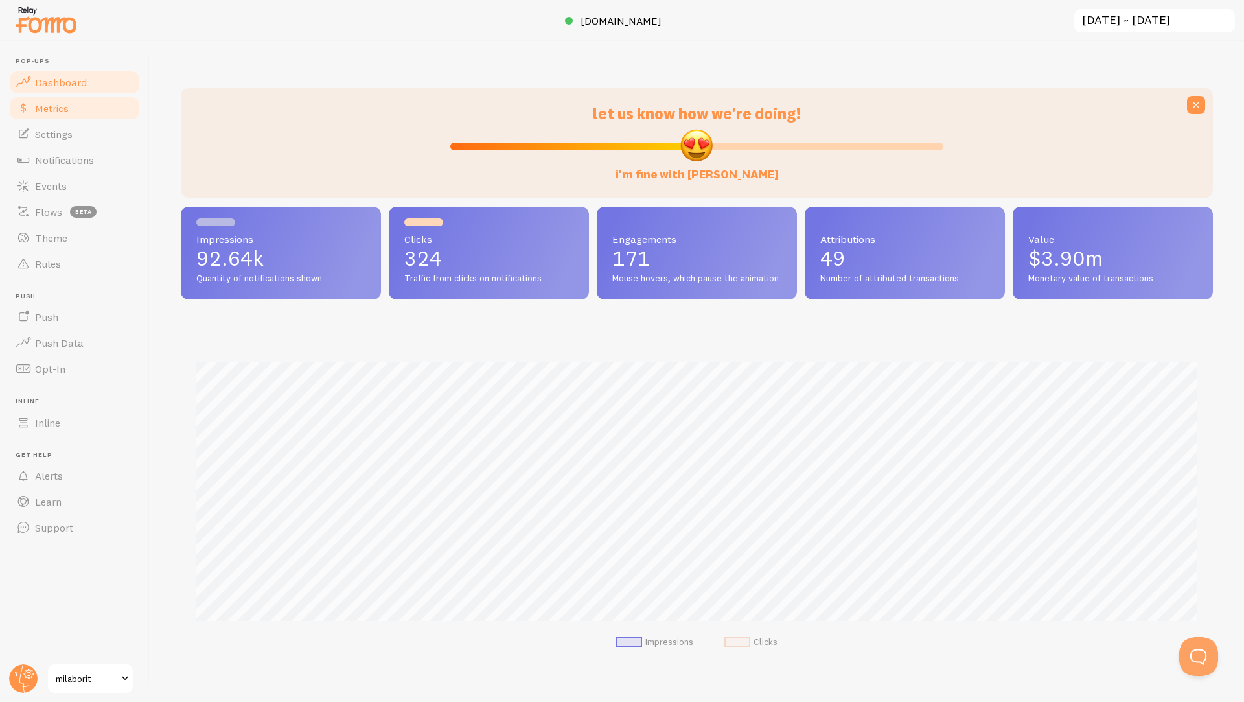
click at [55, 106] on span "Metrics" at bounding box center [52, 108] width 34 height 13
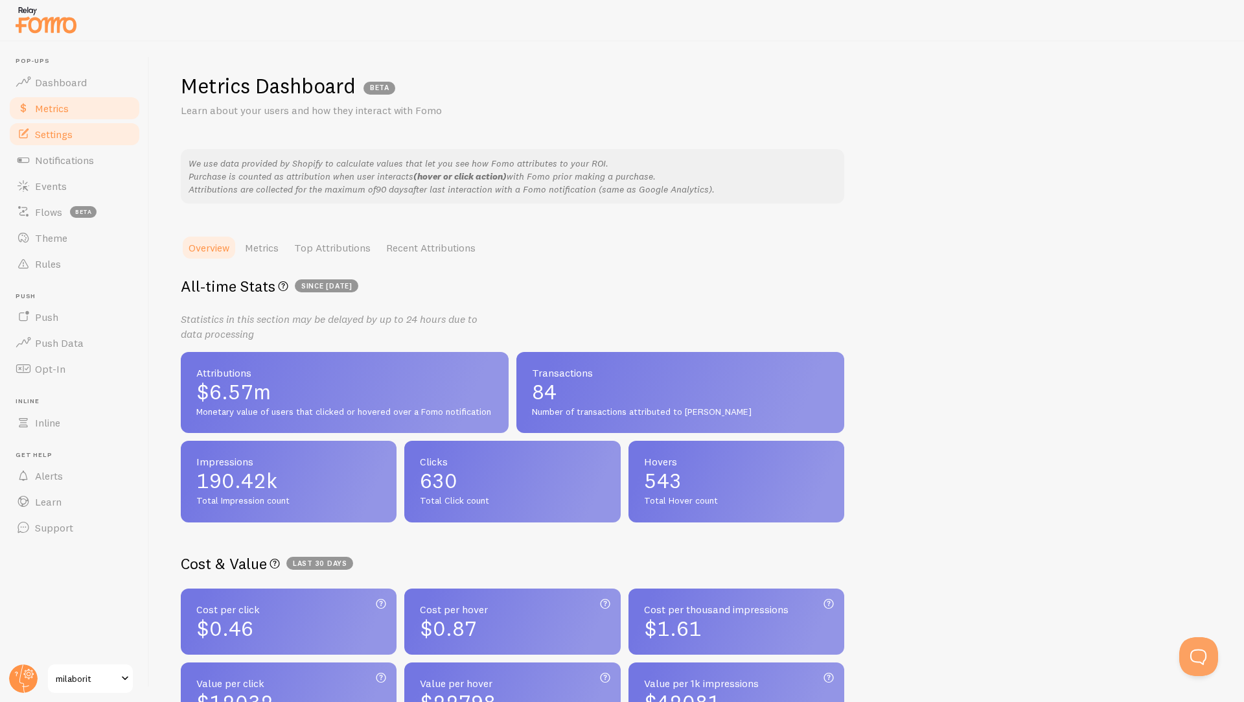
click at [49, 134] on span "Settings" at bounding box center [54, 134] width 38 height 13
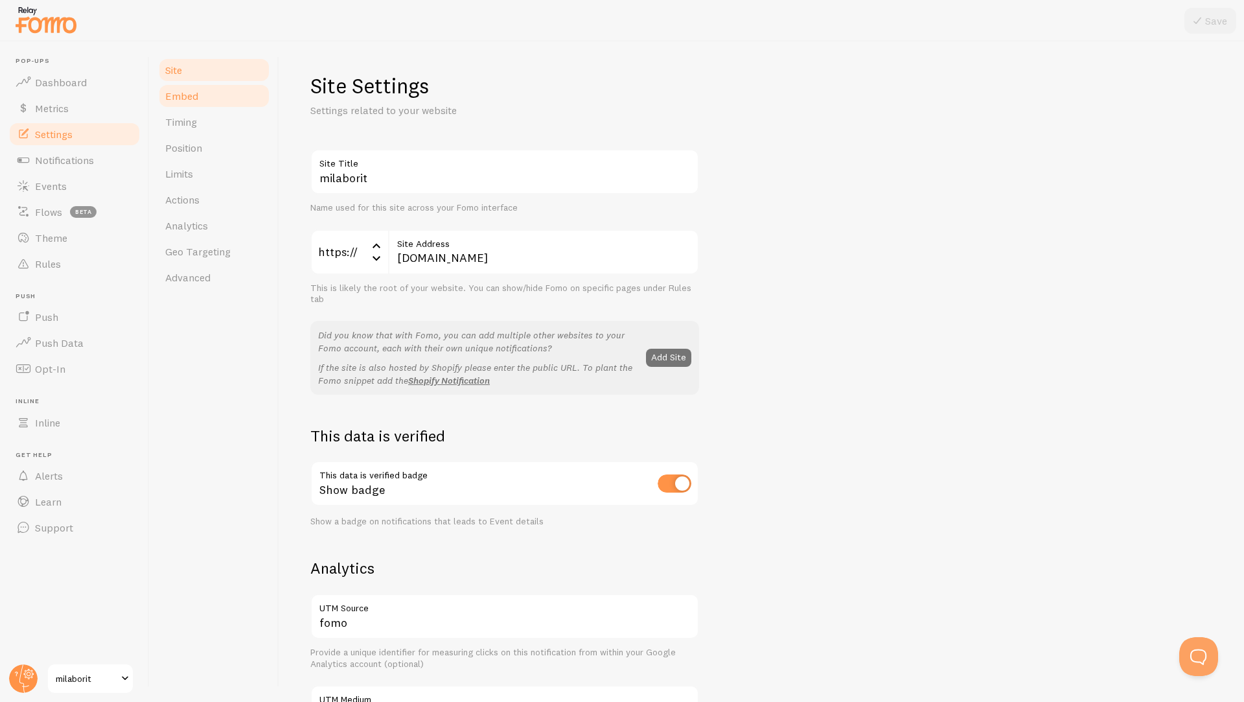
click at [187, 99] on span "Embed" at bounding box center [181, 95] width 33 height 13
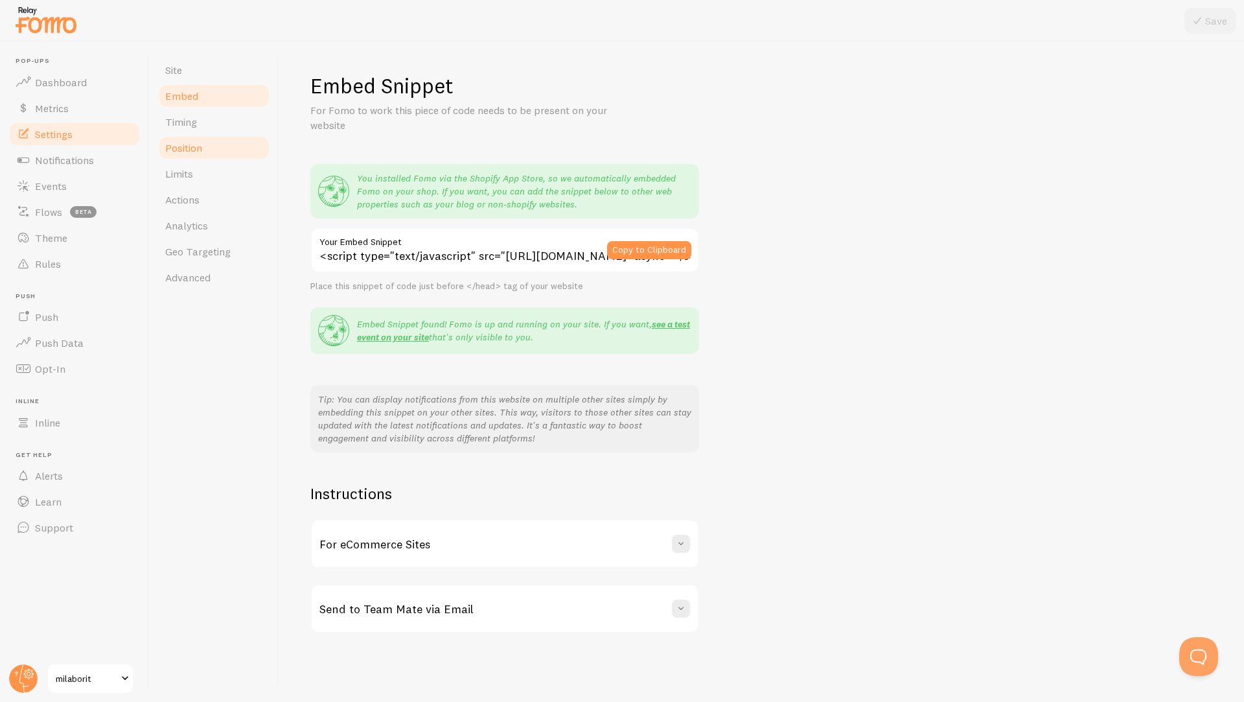
click at [180, 141] on span "Position" at bounding box center [183, 147] width 37 height 13
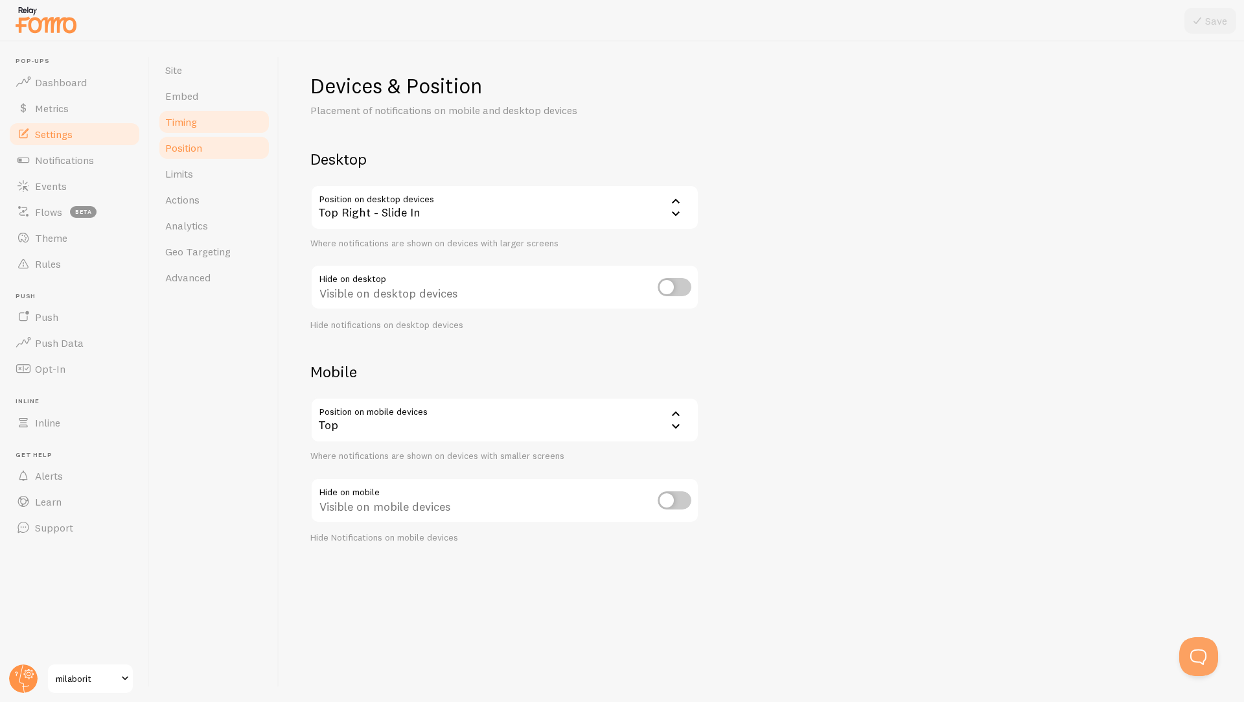
click at [192, 111] on link "Timing" at bounding box center [213, 122] width 113 height 26
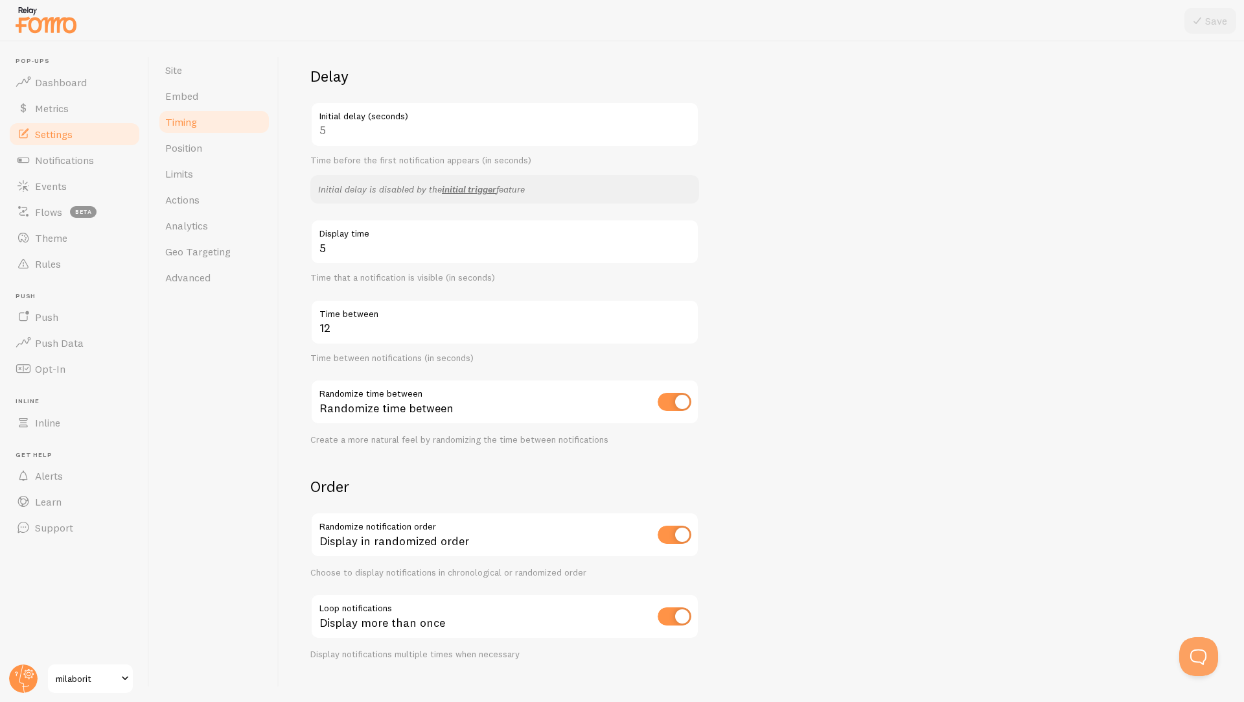
scroll to position [103, 0]
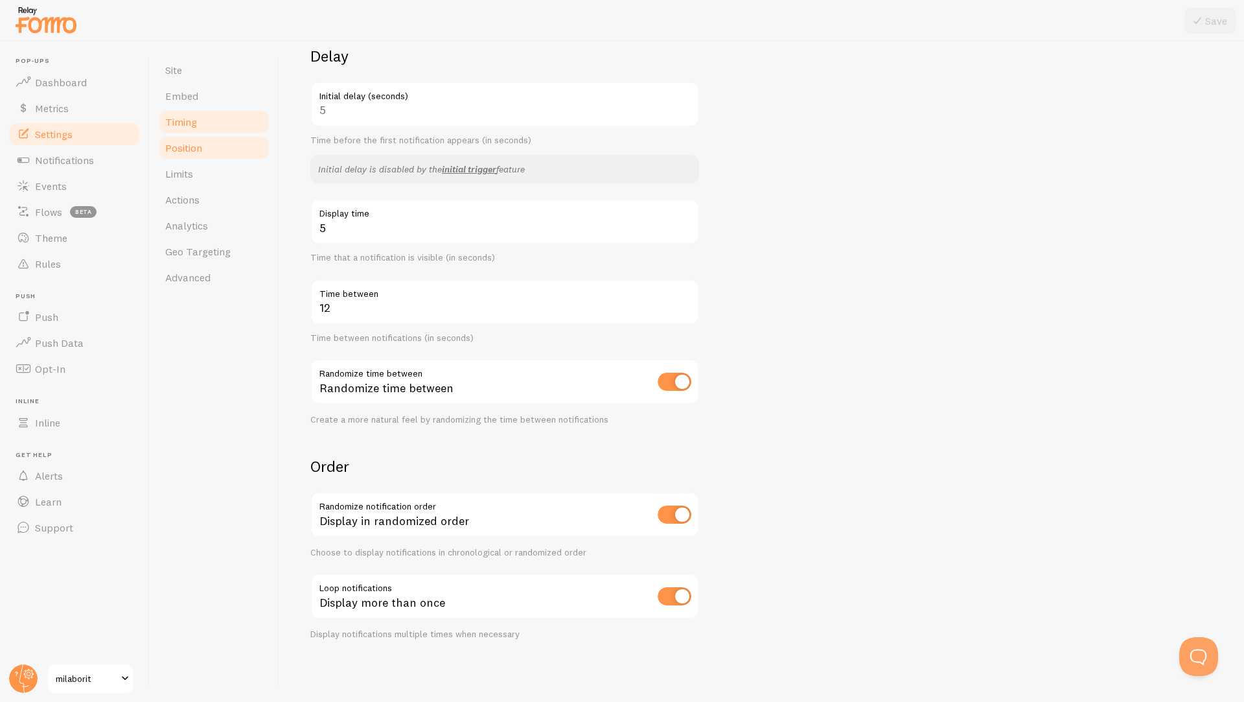
click at [191, 143] on span "Position" at bounding box center [183, 147] width 37 height 13
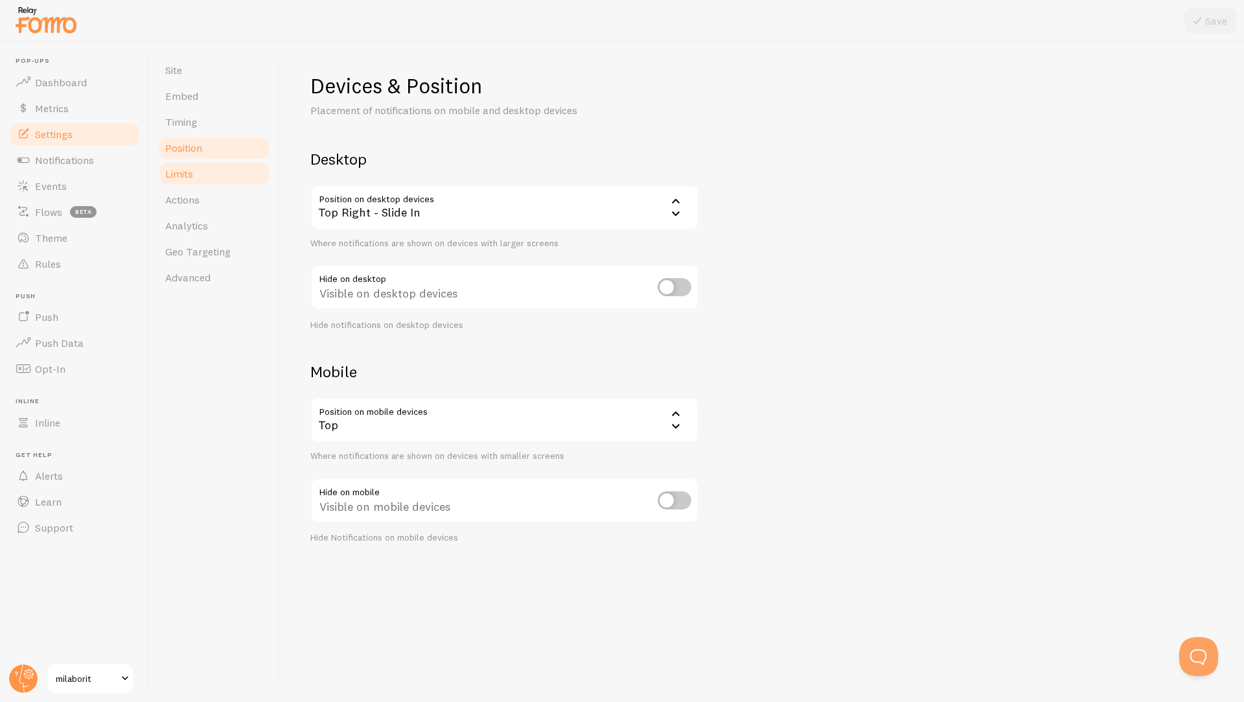
click at [190, 176] on span "Limits" at bounding box center [179, 173] width 28 height 13
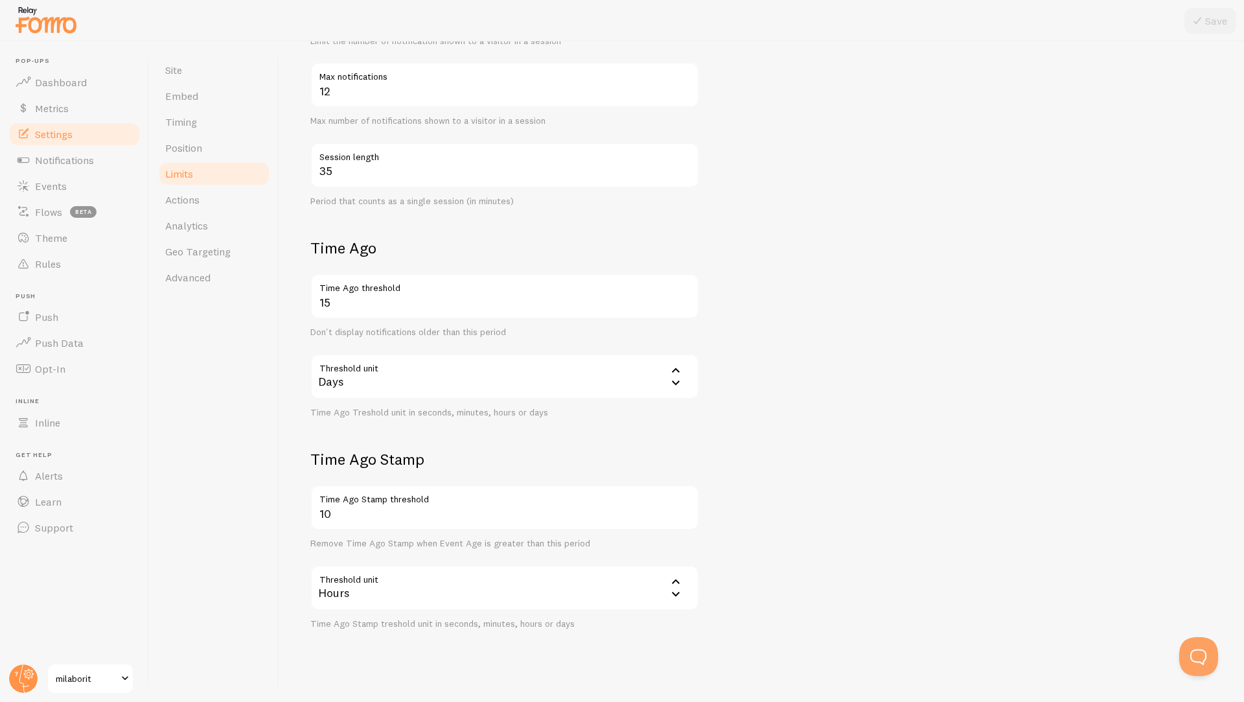
scroll to position [297, 0]
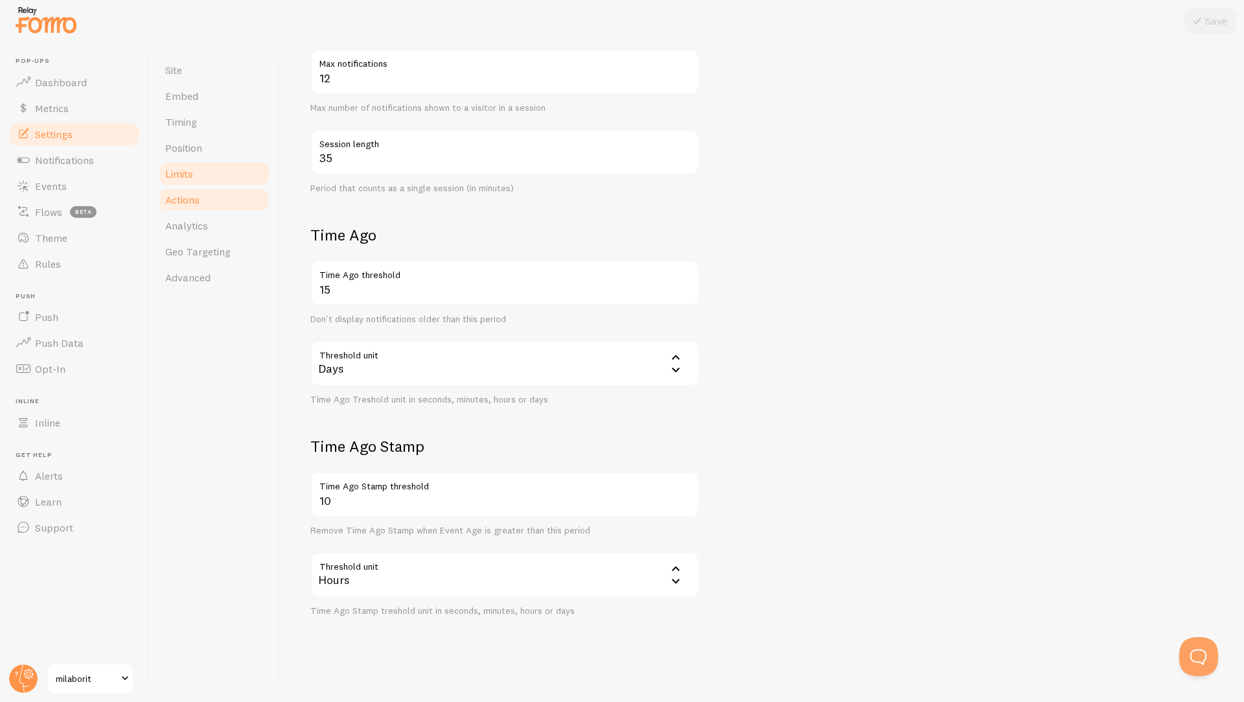
click at [178, 187] on link "Actions" at bounding box center [213, 200] width 113 height 26
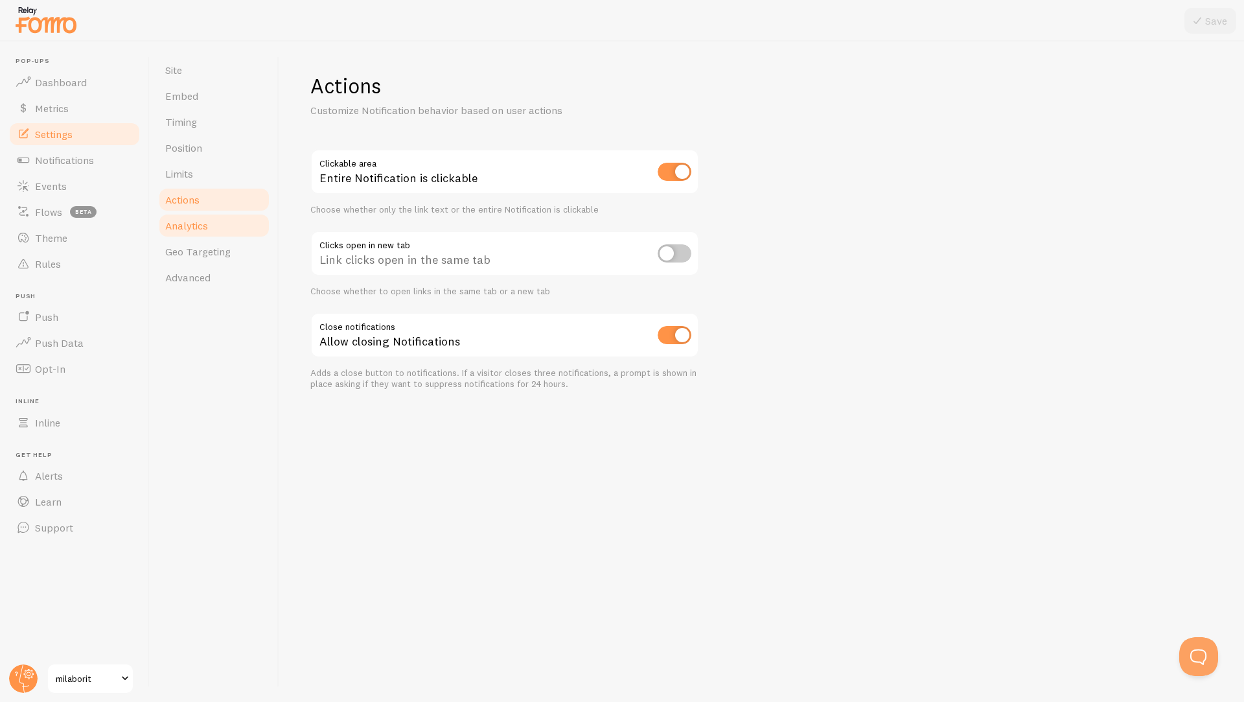
click at [205, 227] on span "Analytics" at bounding box center [186, 225] width 43 height 13
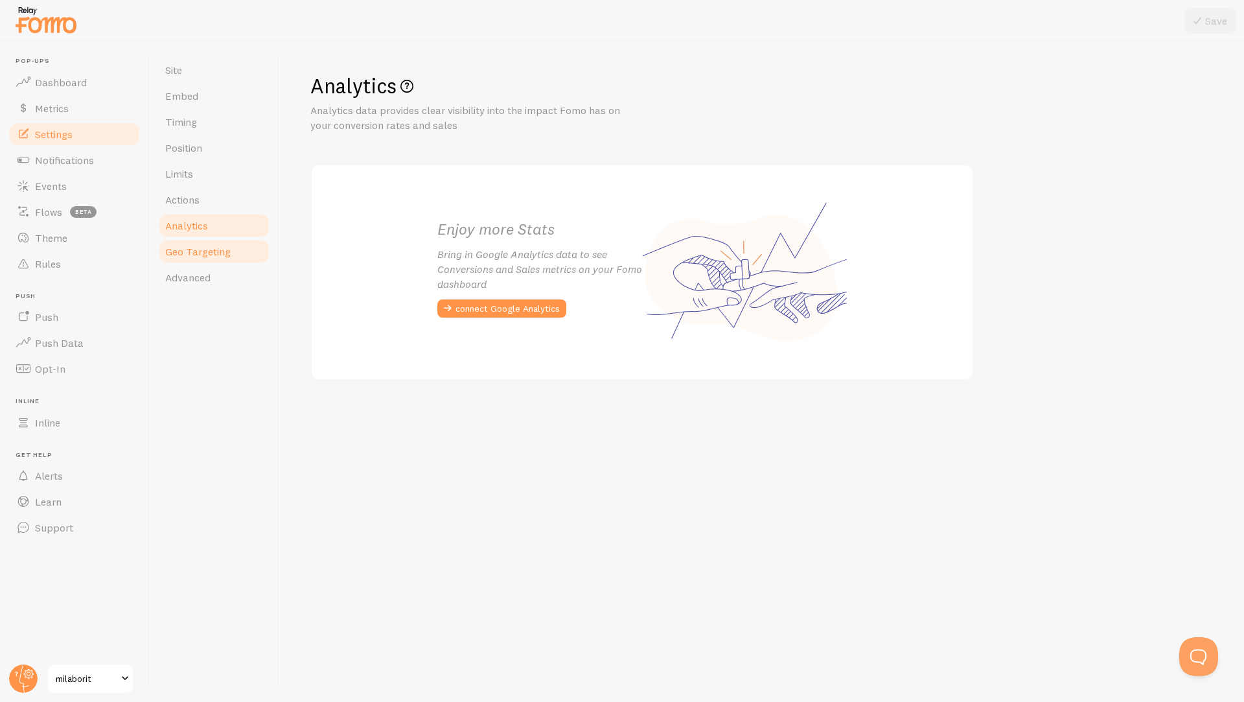
click at [183, 253] on span "Geo Targeting" at bounding box center [197, 251] width 65 height 13
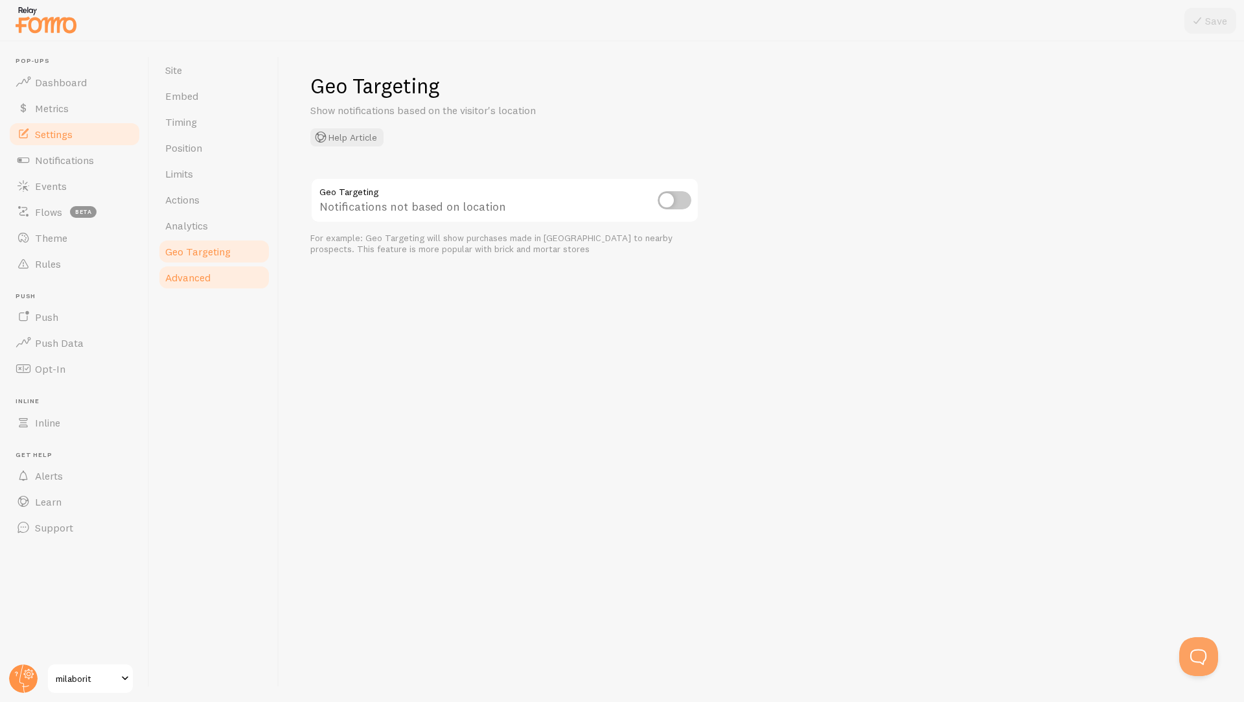
click at [180, 275] on span "Advanced" at bounding box center [187, 277] width 45 height 13
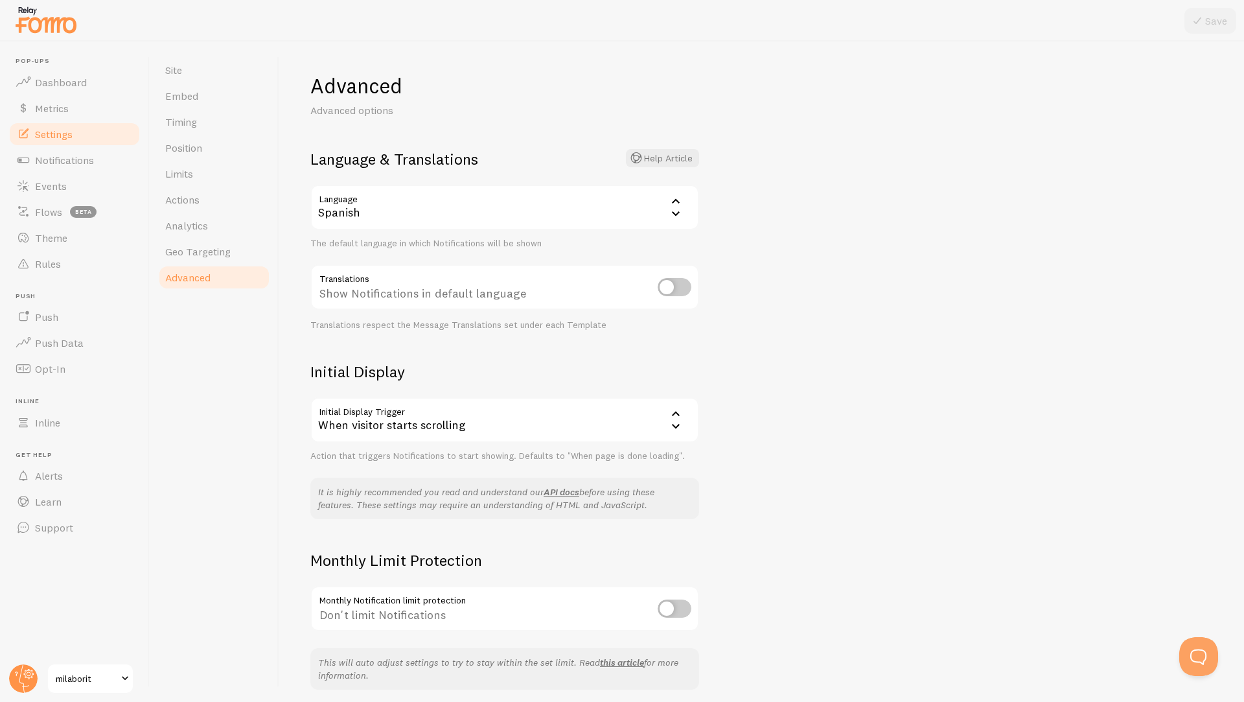
scroll to position [50, 0]
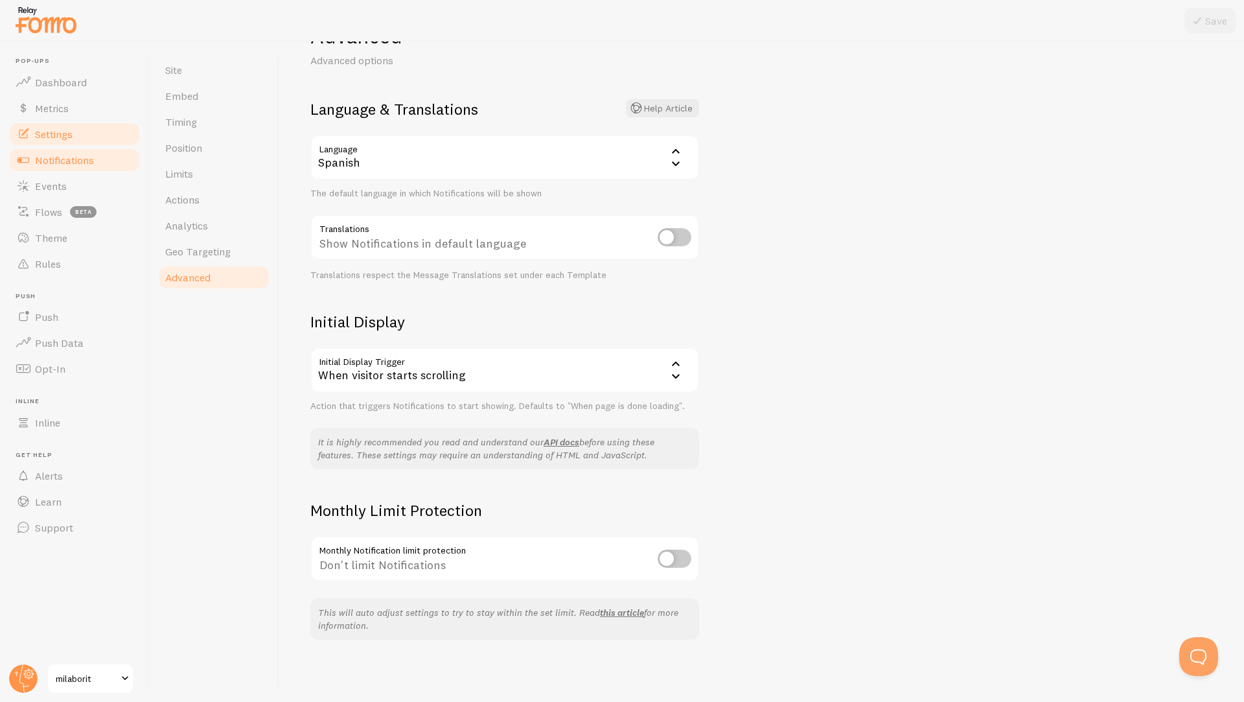
click at [64, 163] on span "Notifications" at bounding box center [64, 160] width 59 height 13
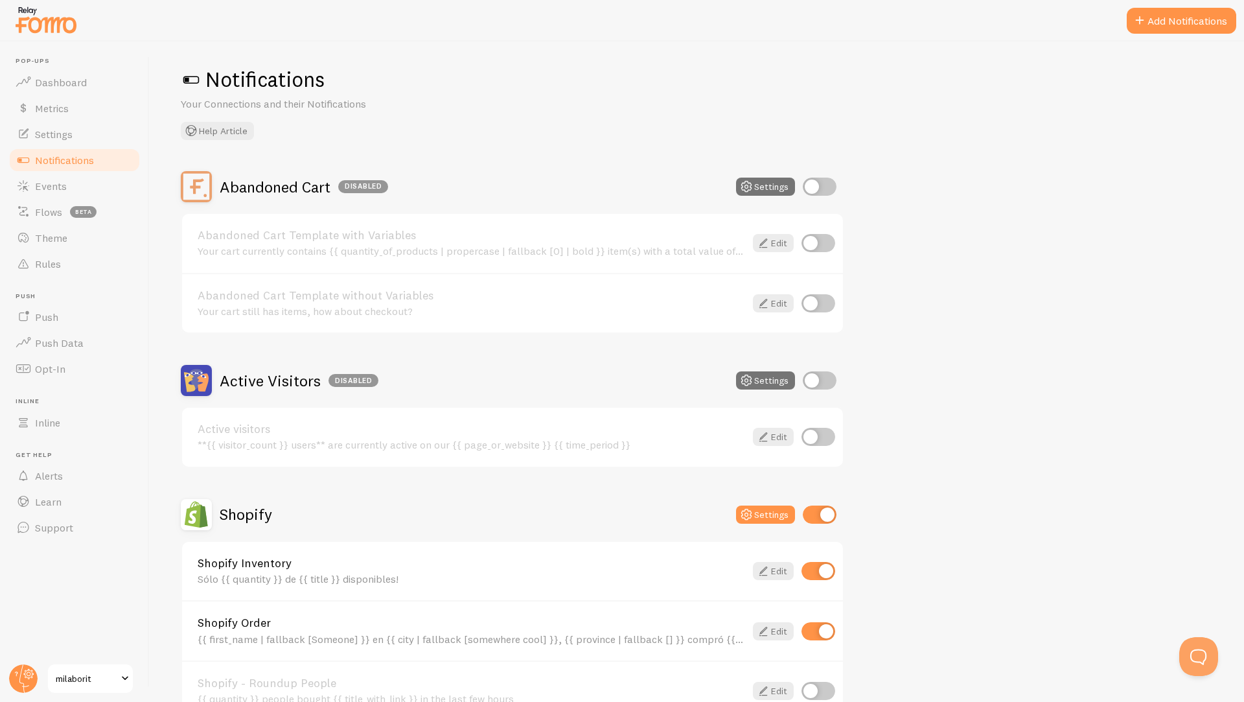
scroll to position [402, 0]
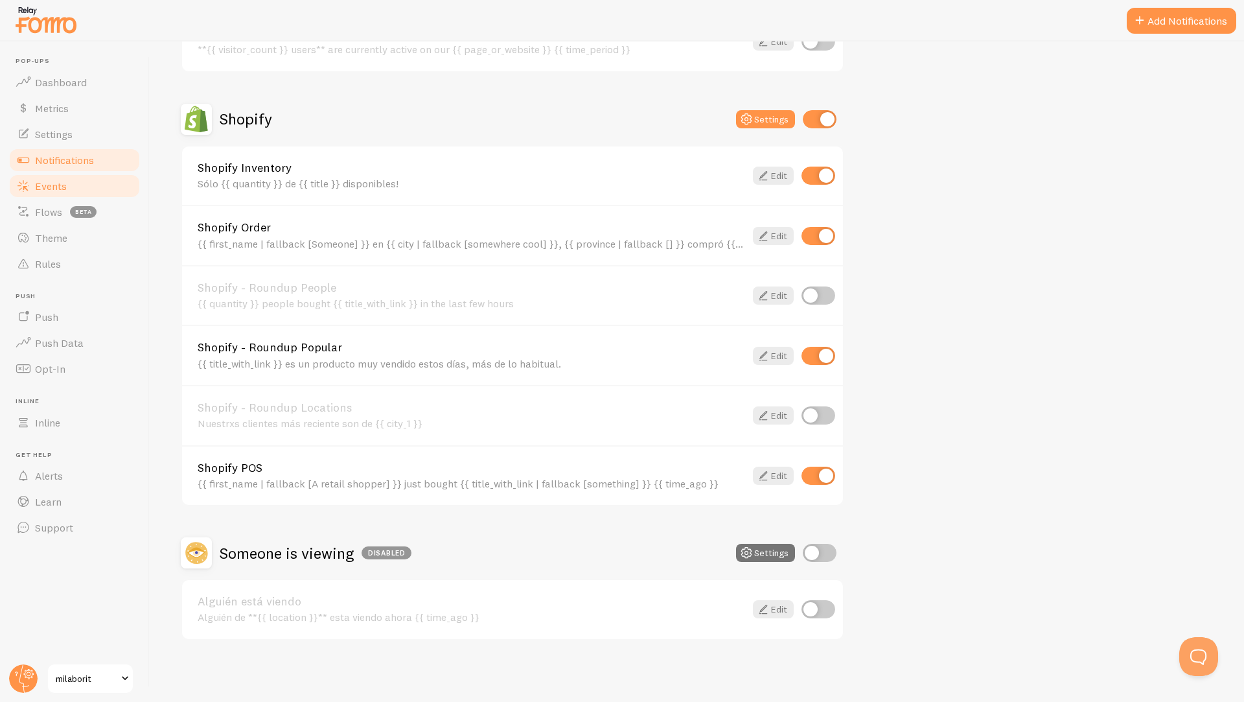
click at [38, 191] on span "Events" at bounding box center [51, 186] width 32 height 13
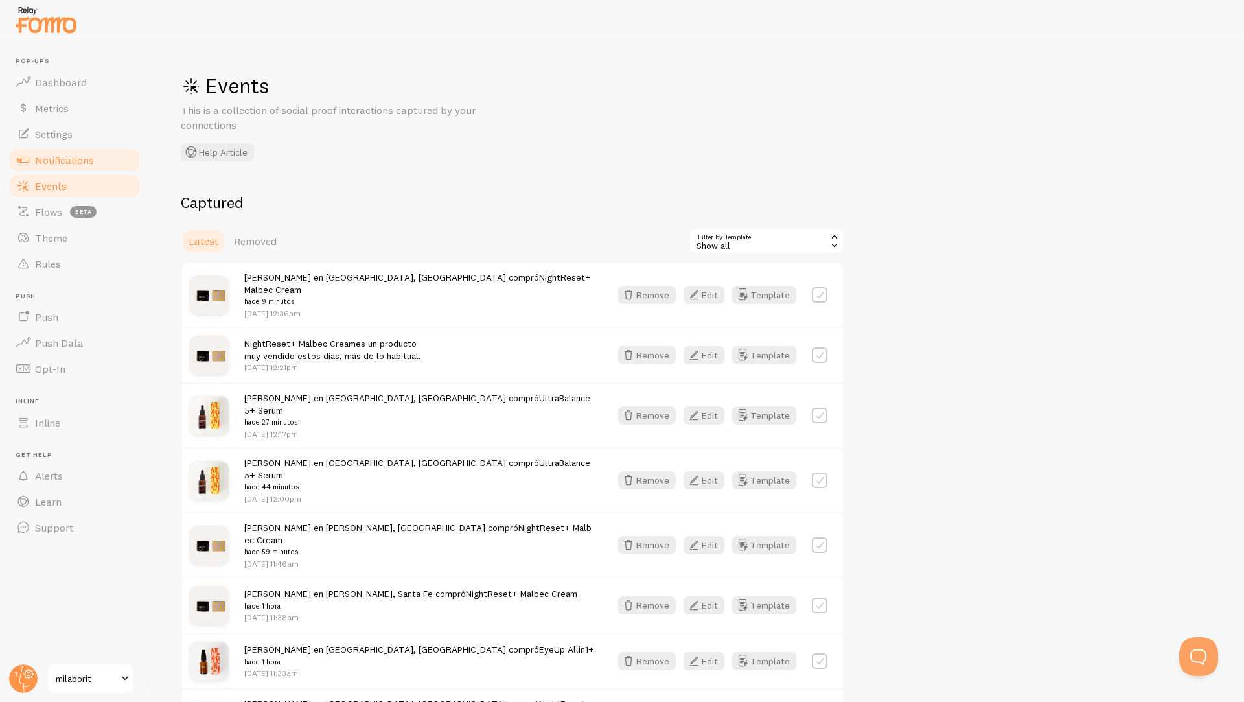
click at [62, 159] on span "Notifications" at bounding box center [64, 160] width 59 height 13
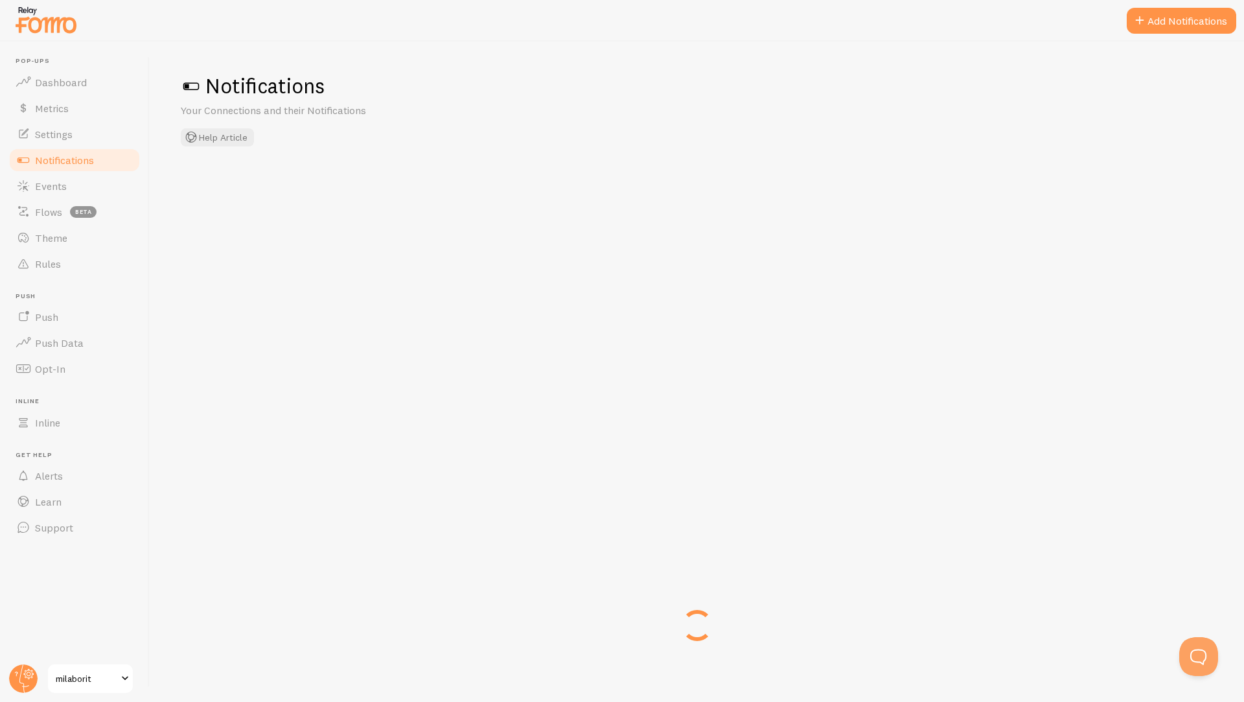
checkbox input "true"
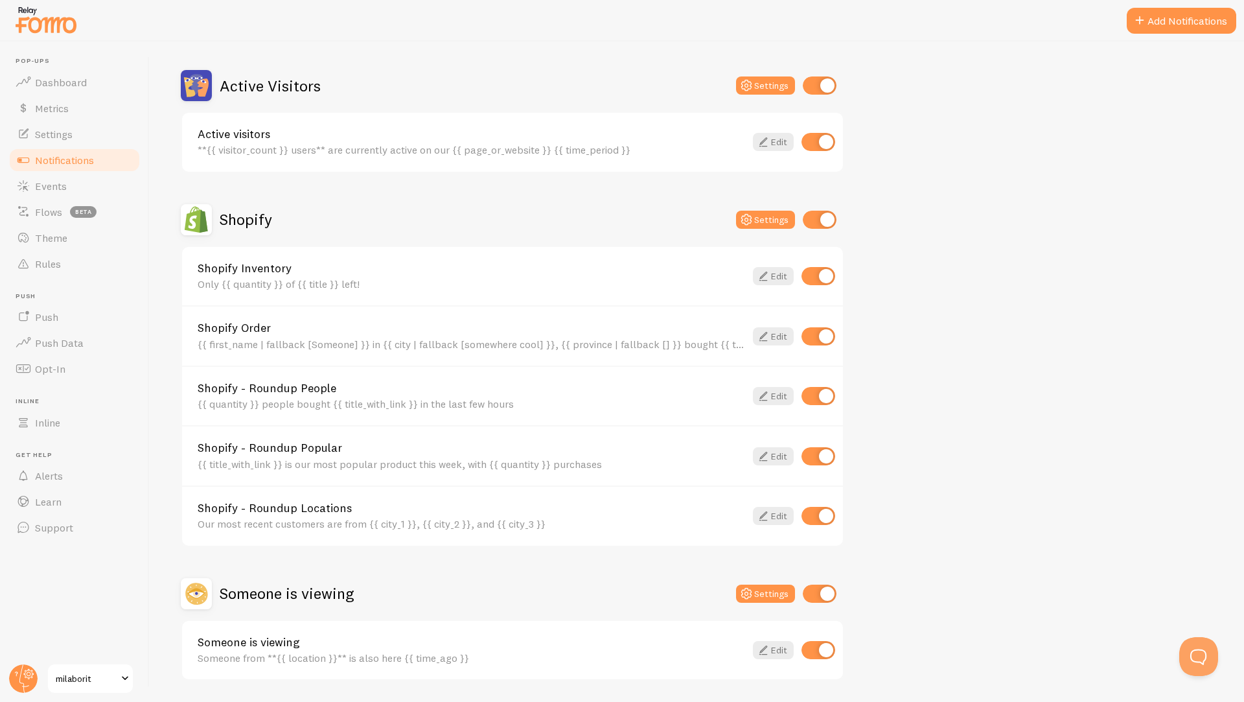
scroll to position [342, 0]
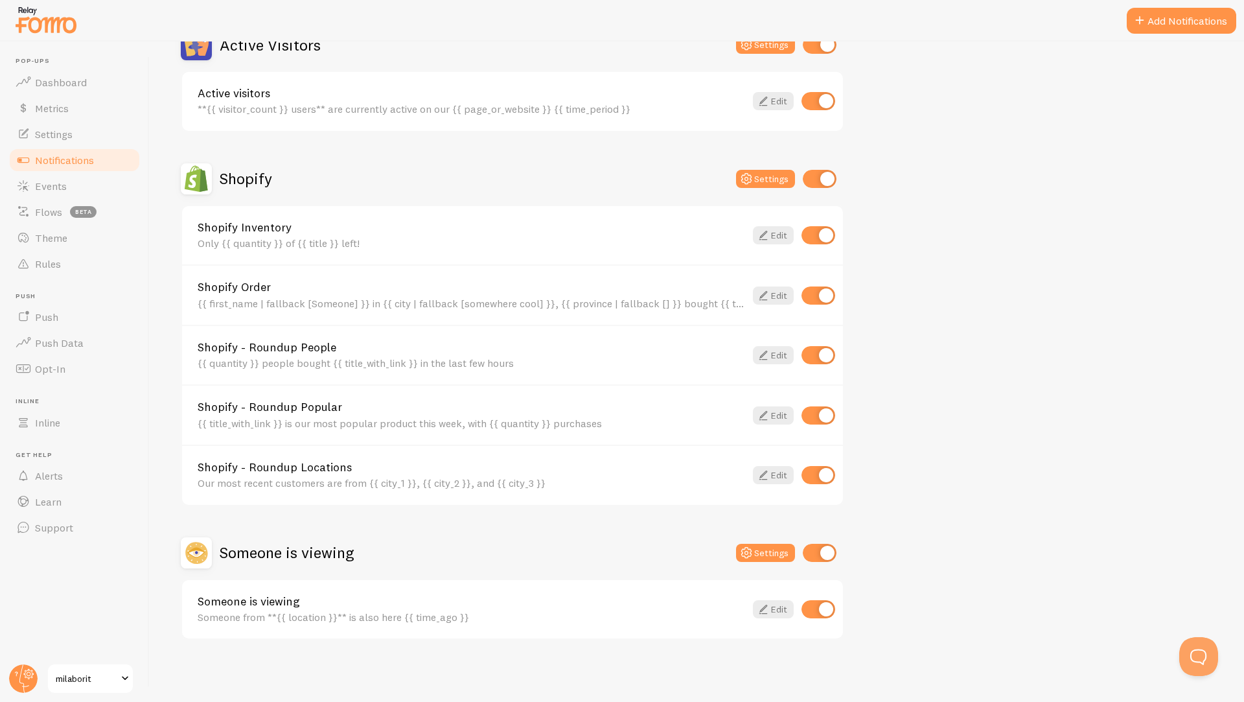
click at [818, 554] on input "checkbox" at bounding box center [820, 553] width 34 height 18
checkbox input "false"
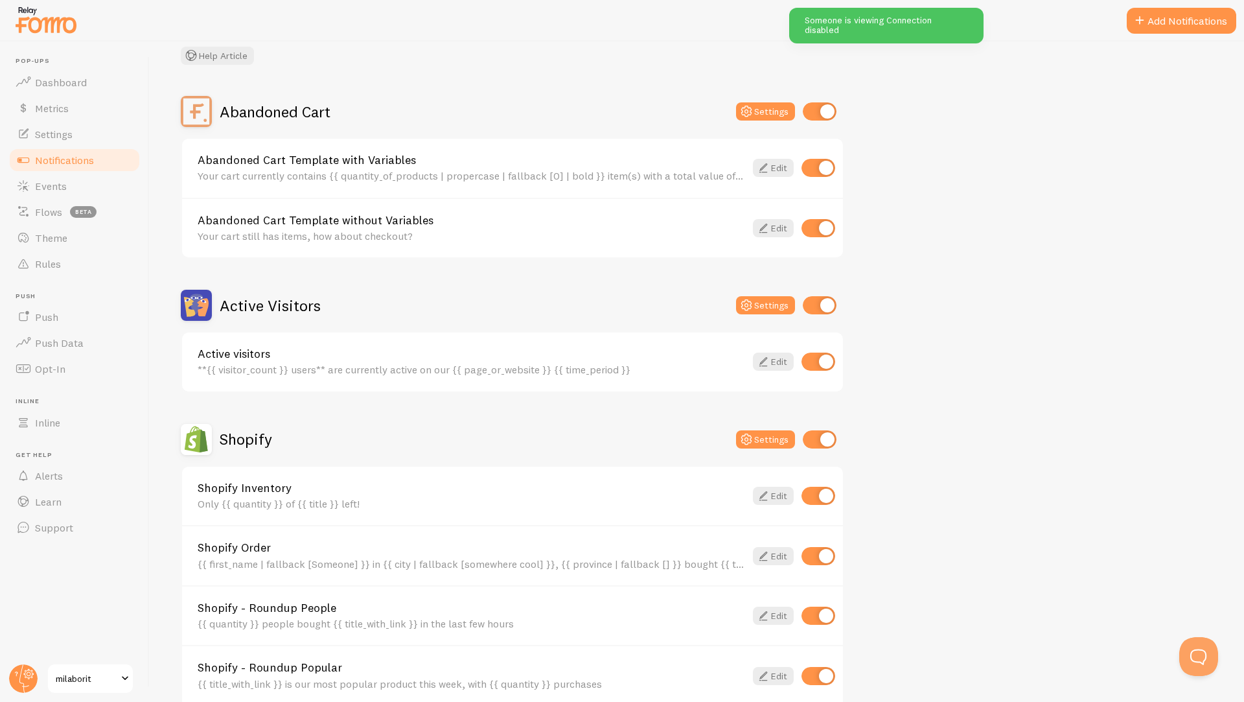
click at [821, 307] on input "checkbox" at bounding box center [820, 305] width 34 height 18
checkbox input "false"
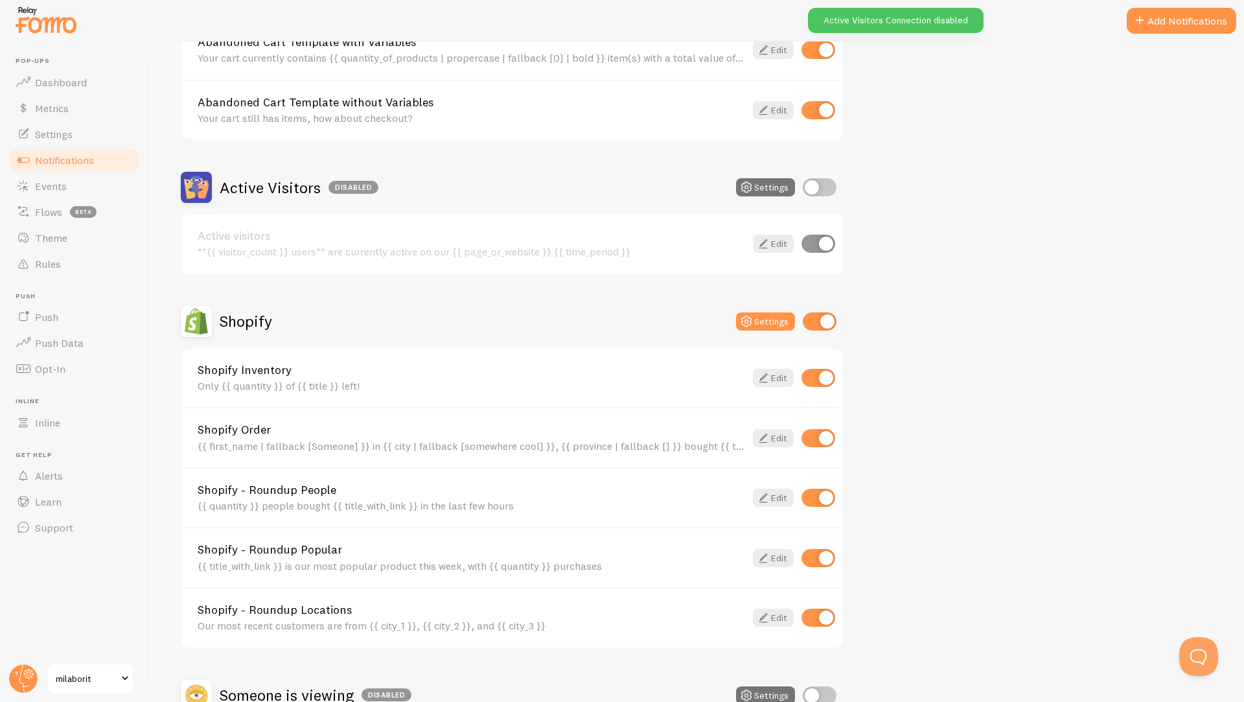
scroll to position [245, 0]
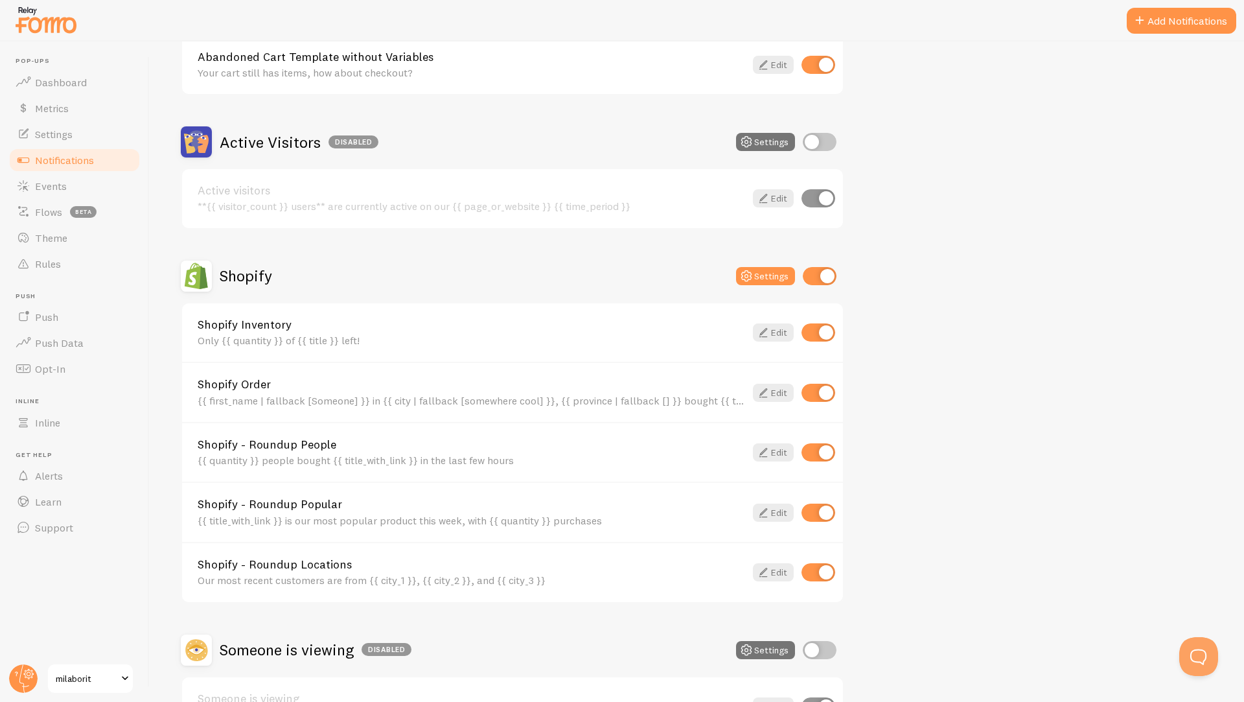
click at [820, 454] on input "checkbox" at bounding box center [819, 452] width 34 height 18
checkbox input "false"
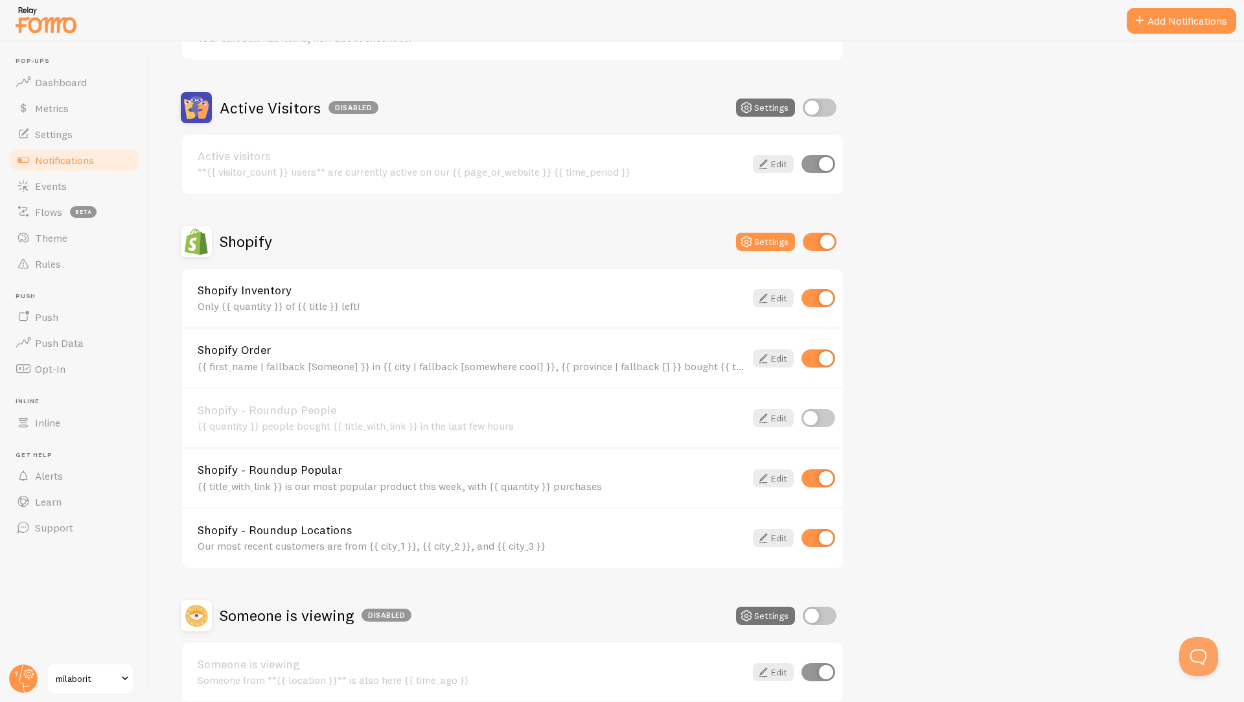
scroll to position [281, 0]
click at [815, 537] on input "checkbox" at bounding box center [819, 536] width 34 height 18
checkbox input "false"
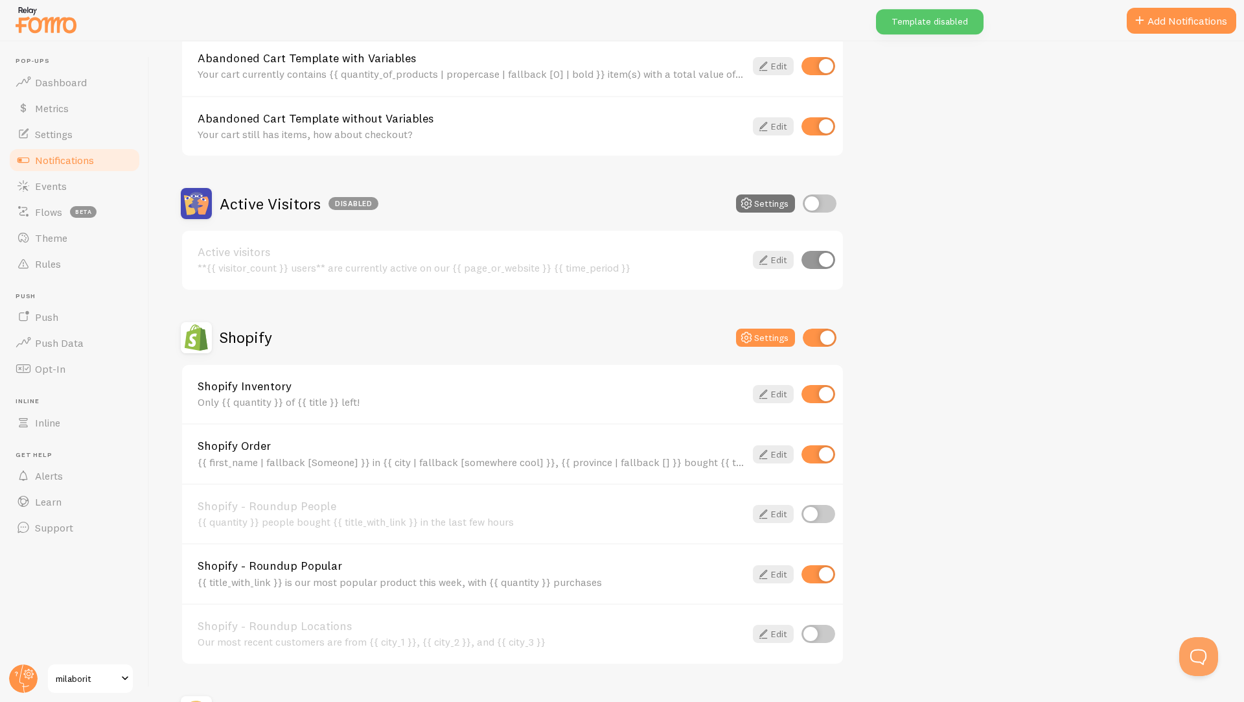
scroll to position [54, 0]
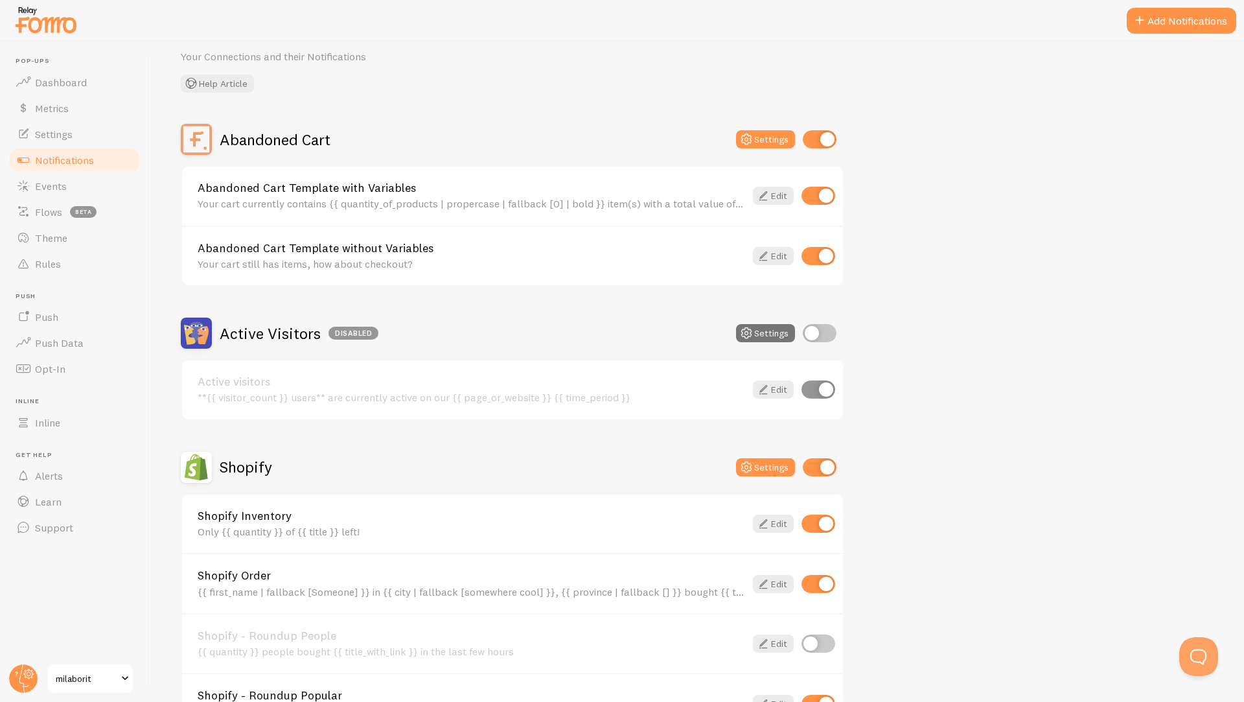
click at [815, 143] on input "checkbox" at bounding box center [820, 139] width 34 height 18
checkbox input "false"
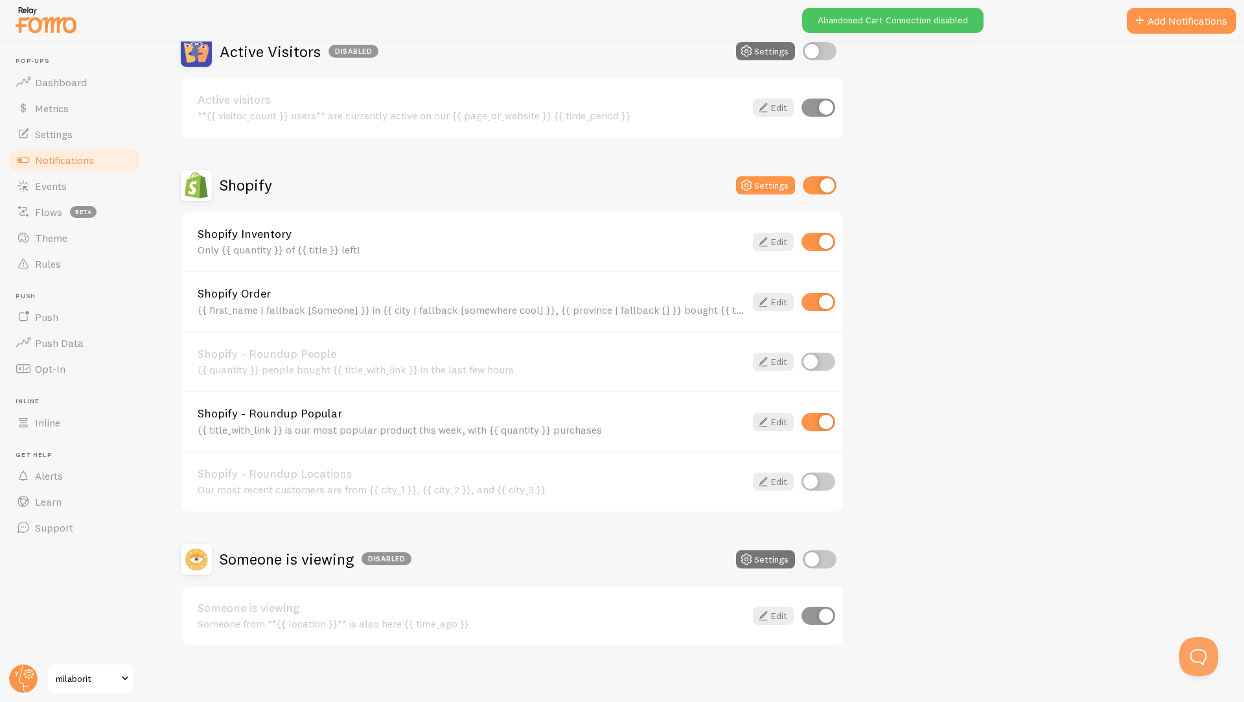
scroll to position [342, 0]
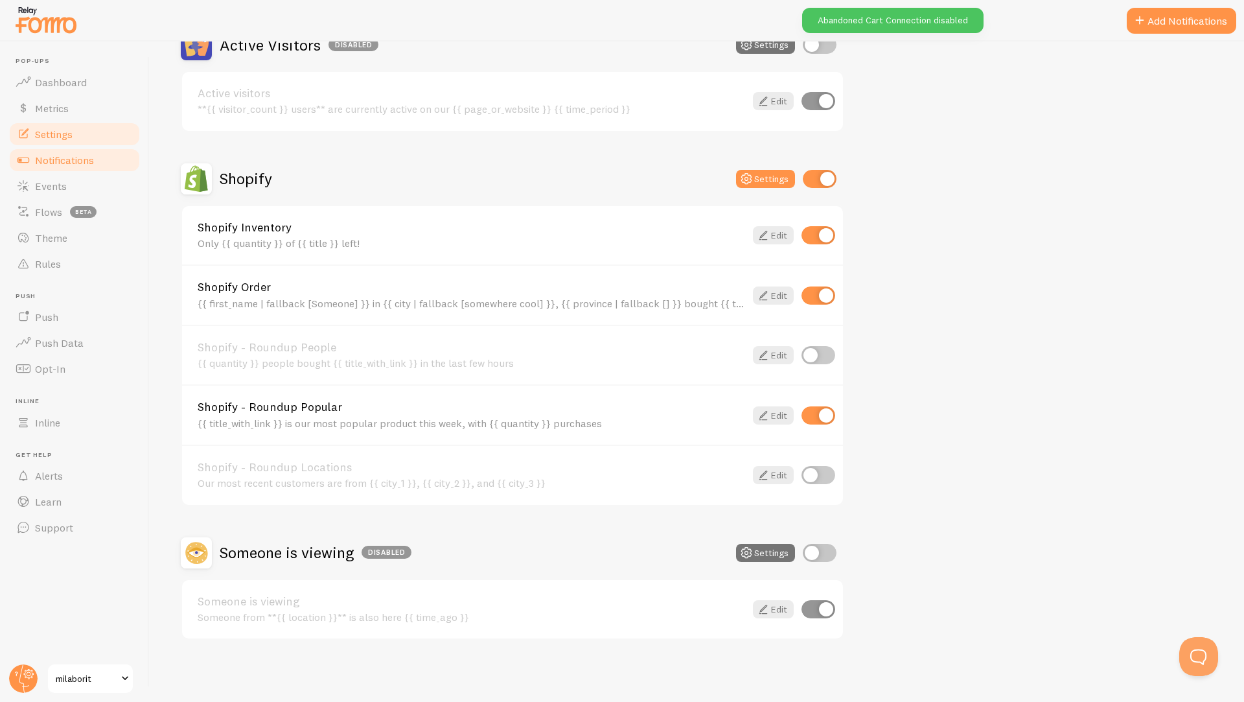
click at [36, 138] on span "Settings" at bounding box center [54, 134] width 38 height 13
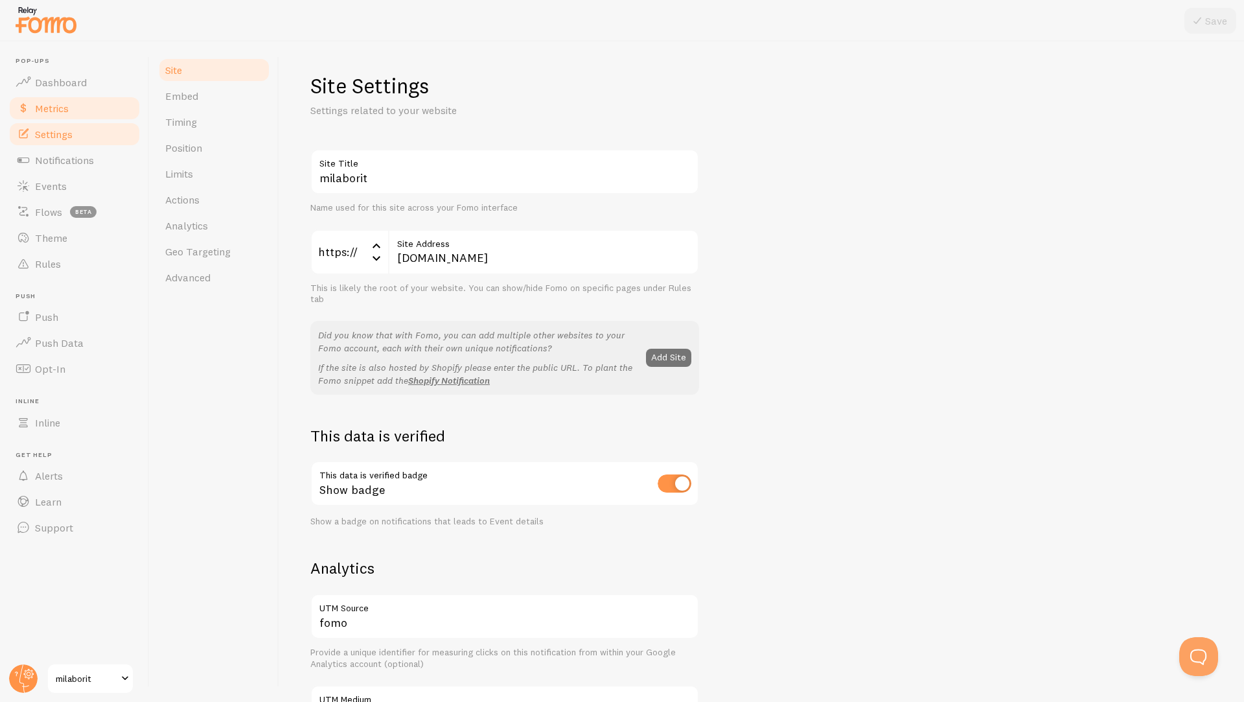
click at [58, 113] on span "Metrics" at bounding box center [52, 108] width 34 height 13
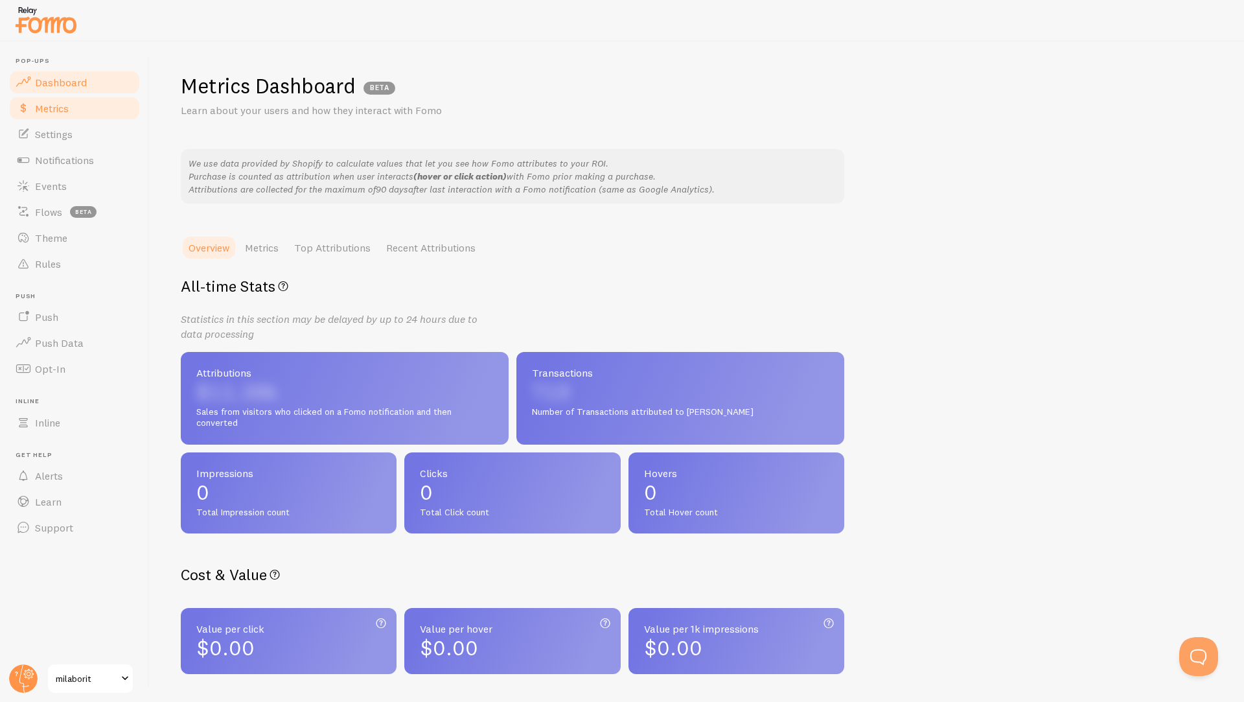
click at [60, 84] on span "Dashboard" at bounding box center [61, 82] width 52 height 13
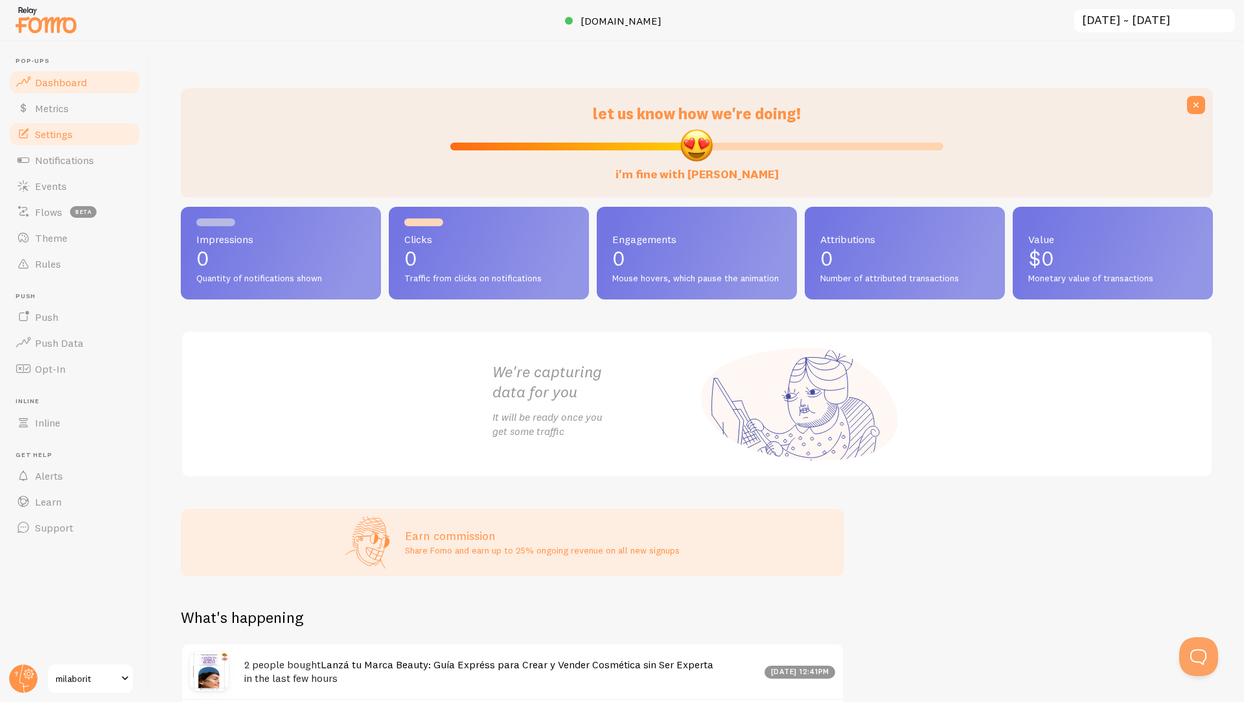
click at [60, 131] on span "Settings" at bounding box center [54, 134] width 38 height 13
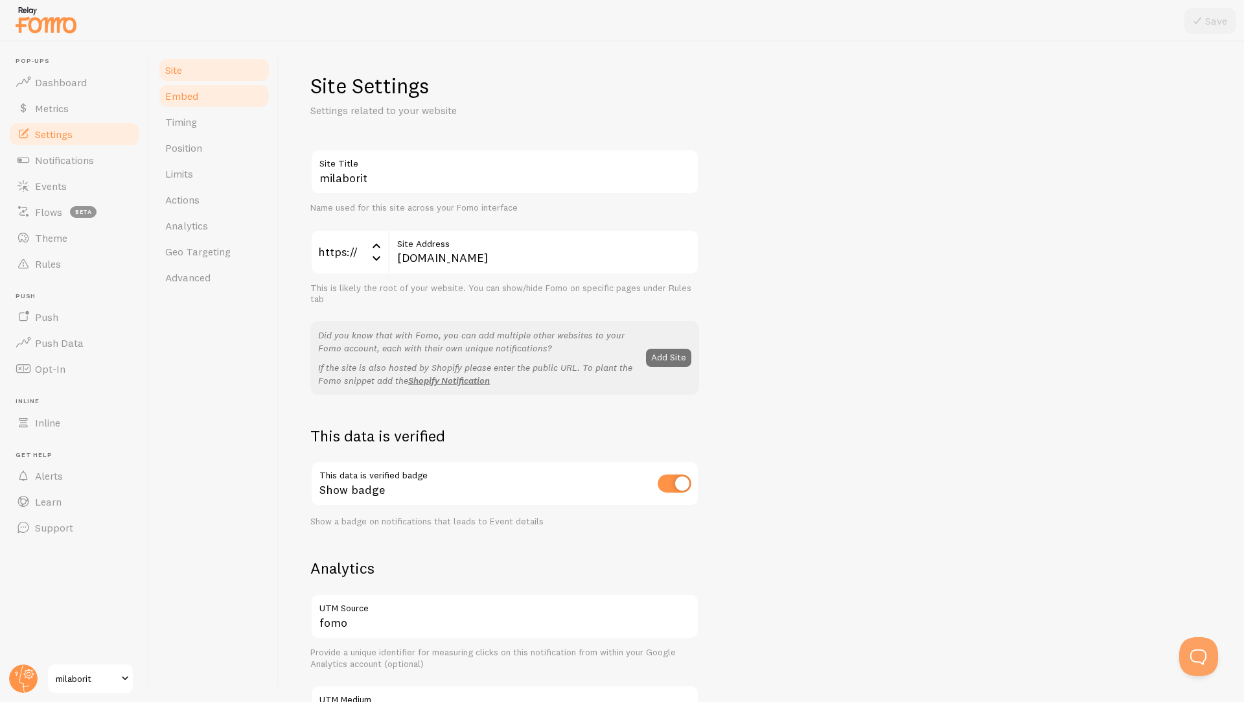
click at [182, 85] on link "Embed" at bounding box center [213, 96] width 113 height 26
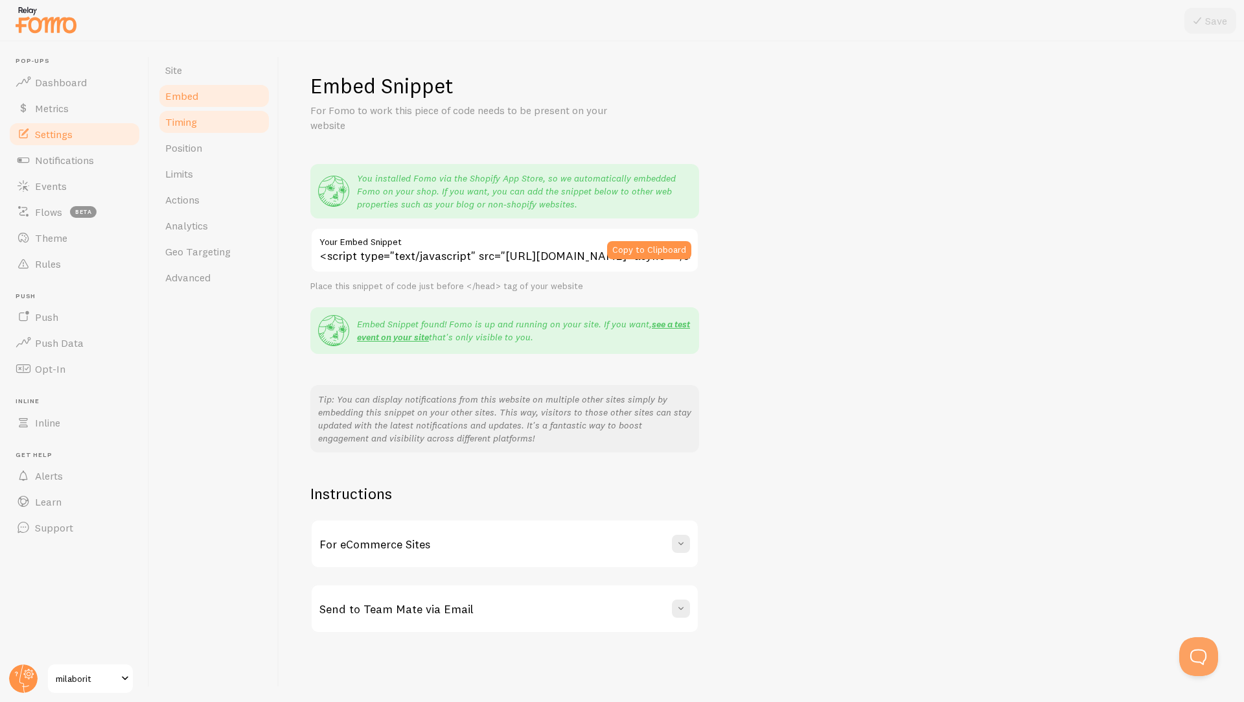
click at [176, 117] on span "Timing" at bounding box center [181, 121] width 32 height 13
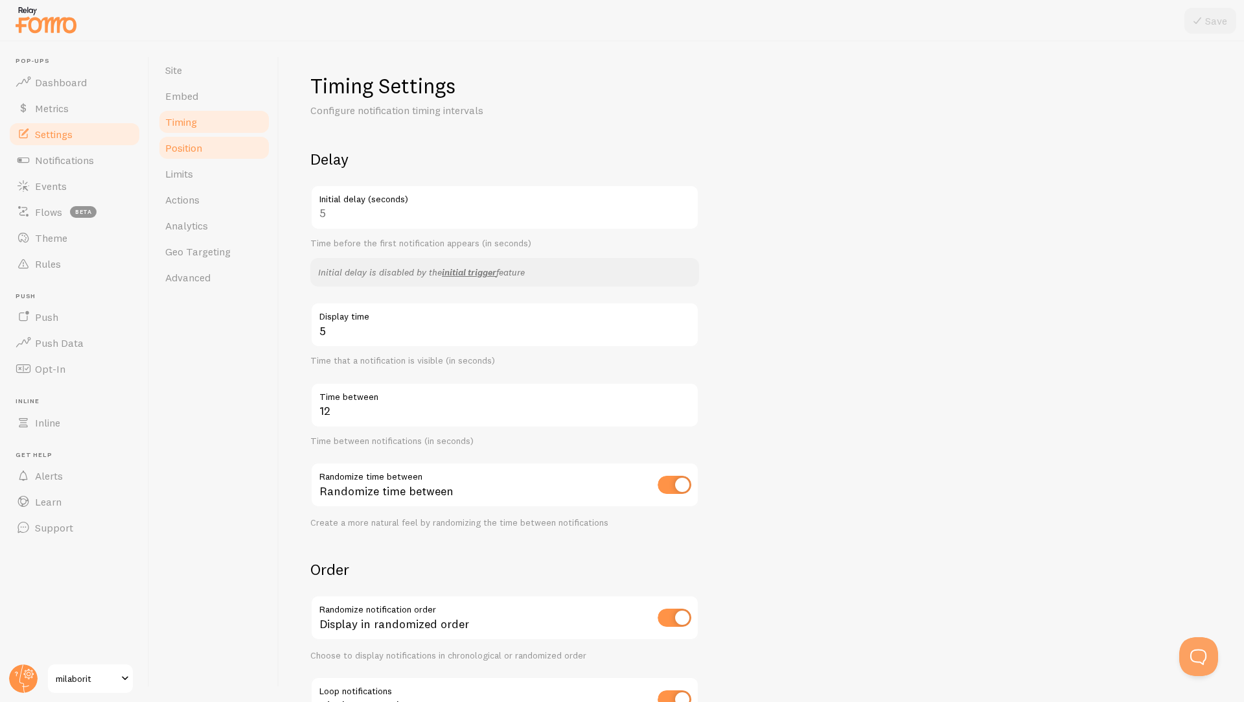
click at [195, 152] on span "Position" at bounding box center [183, 147] width 37 height 13
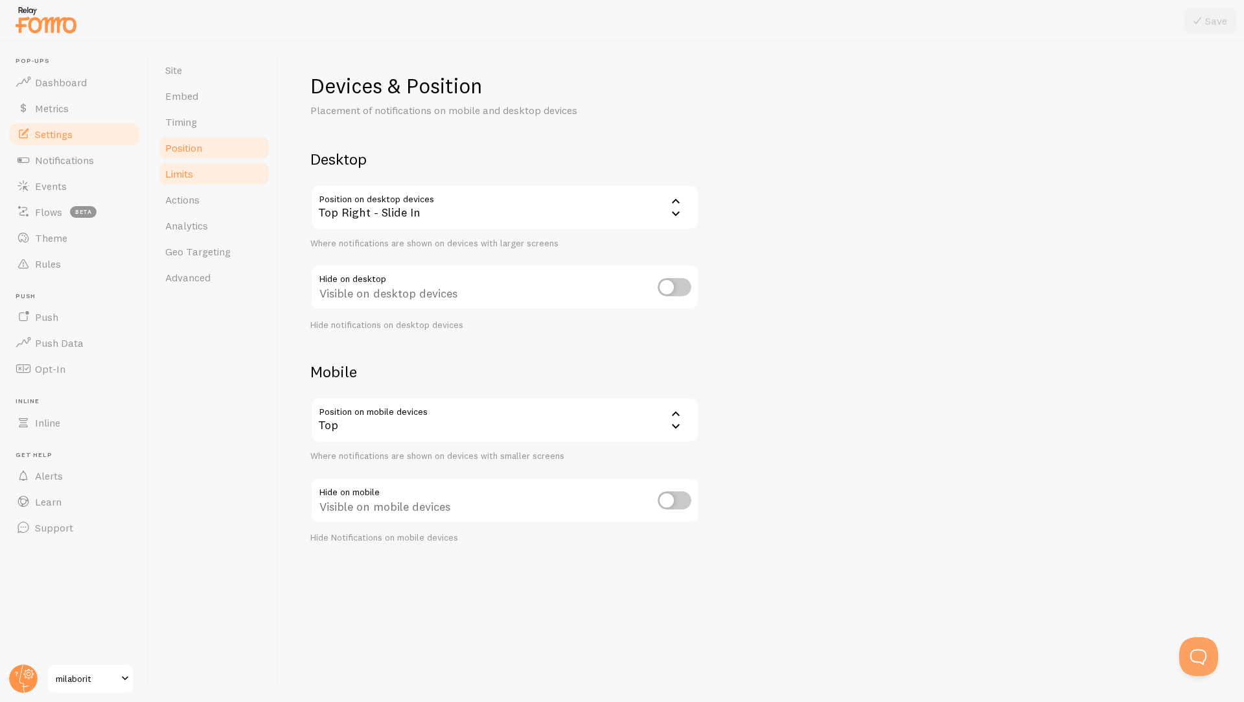
click at [189, 169] on span "Limits" at bounding box center [179, 173] width 28 height 13
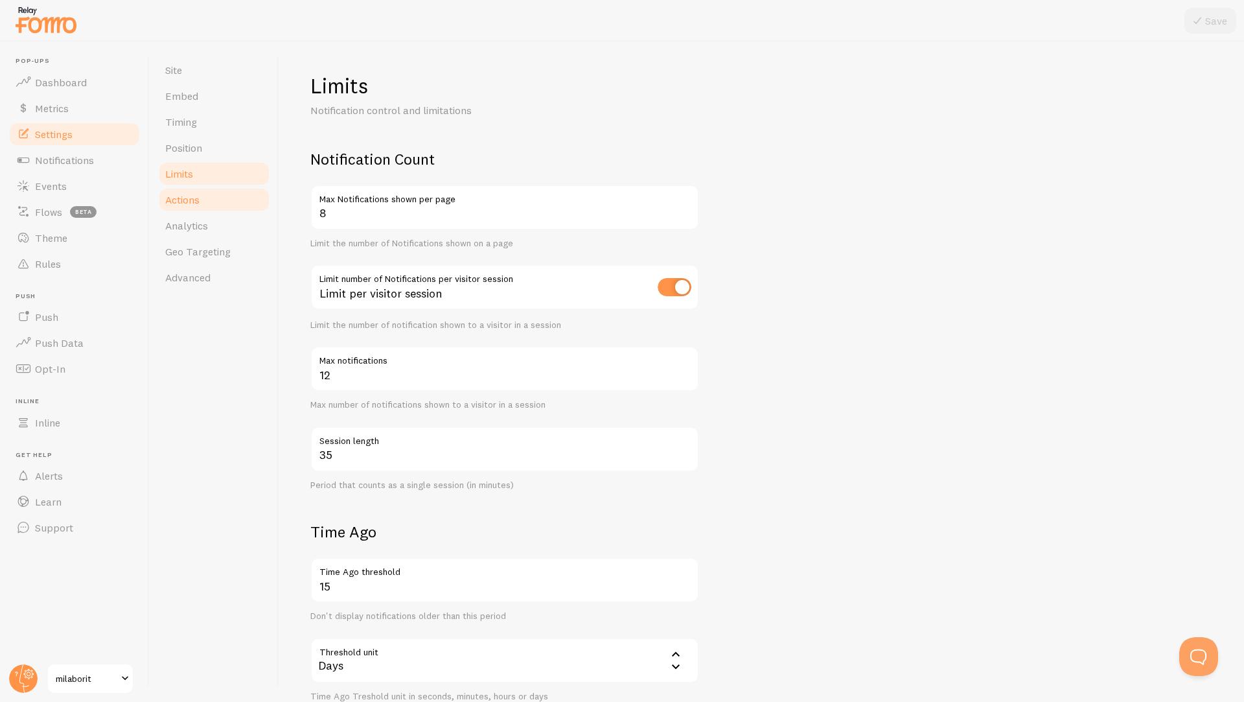
click at [185, 187] on link "Actions" at bounding box center [213, 200] width 113 height 26
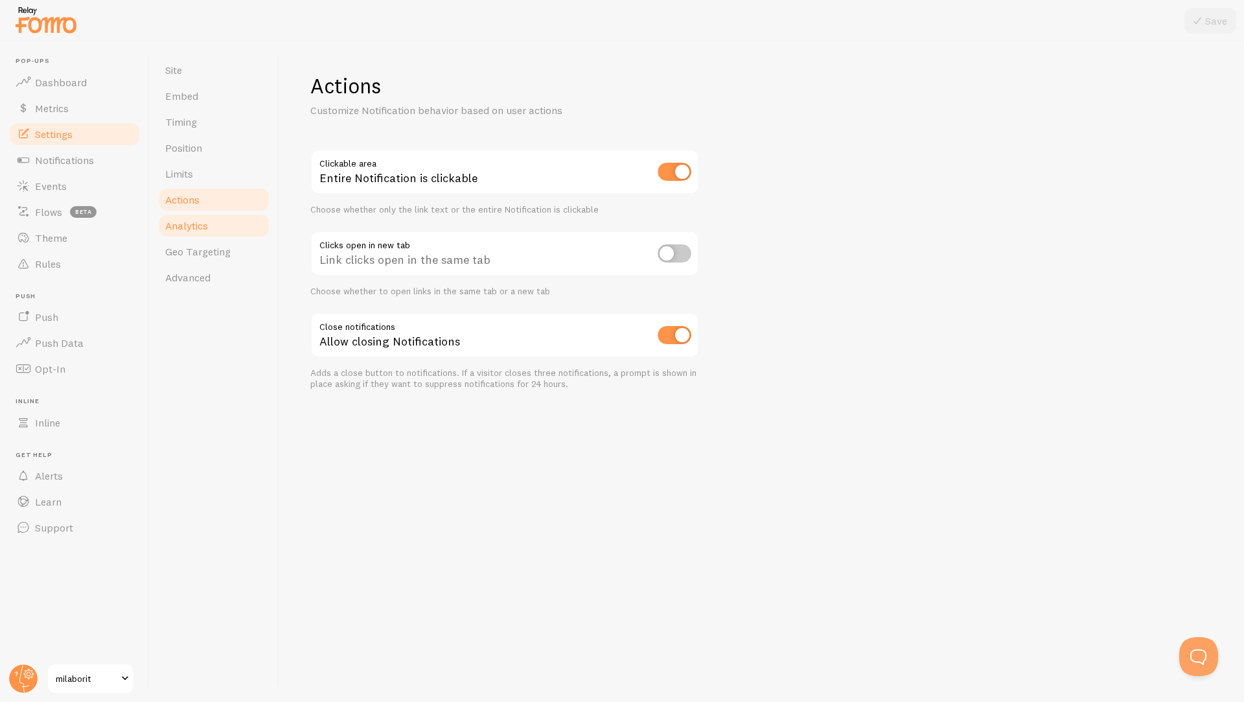
click at [180, 224] on span "Analytics" at bounding box center [186, 225] width 43 height 13
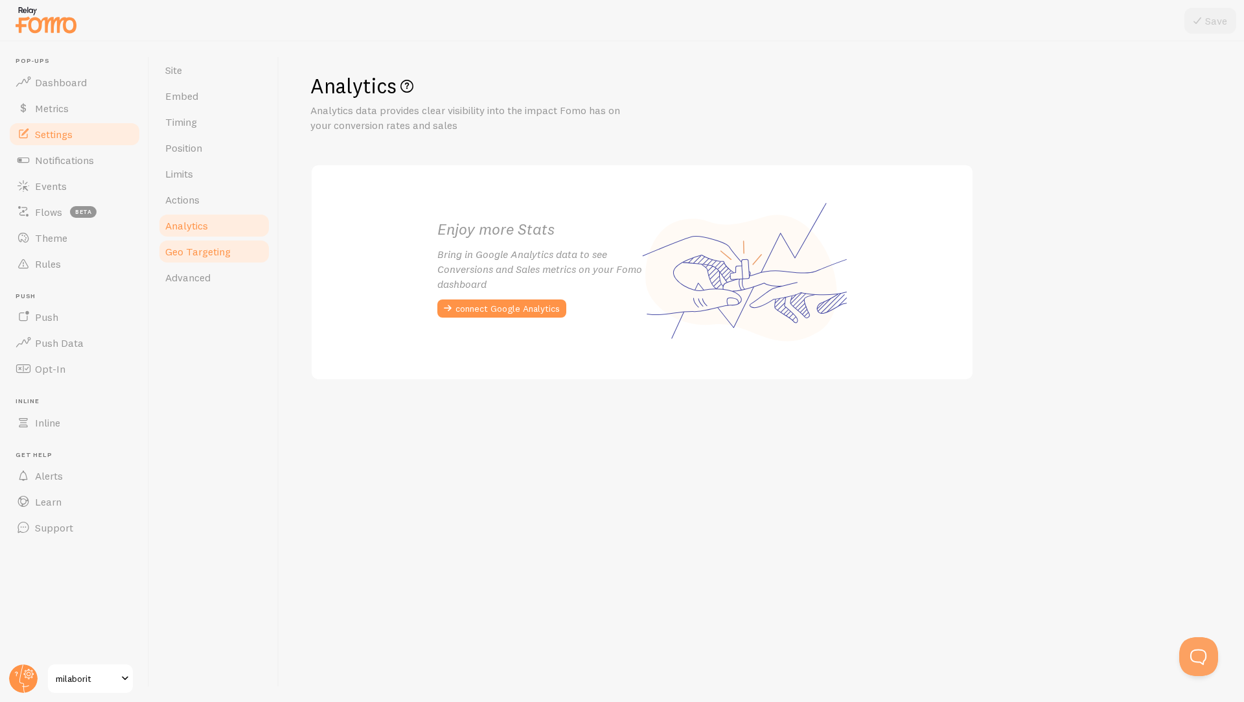
click at [181, 241] on link "Geo Targeting" at bounding box center [213, 251] width 113 height 26
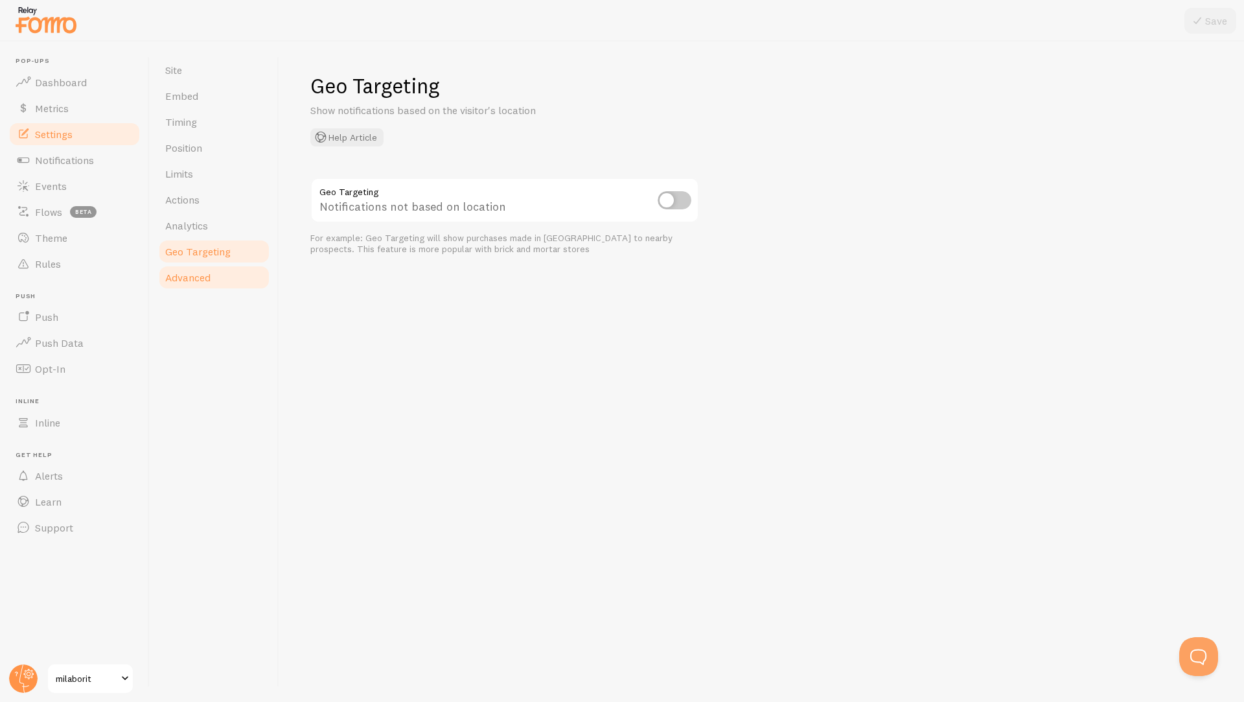
click at [183, 275] on span "Advanced" at bounding box center [187, 277] width 45 height 13
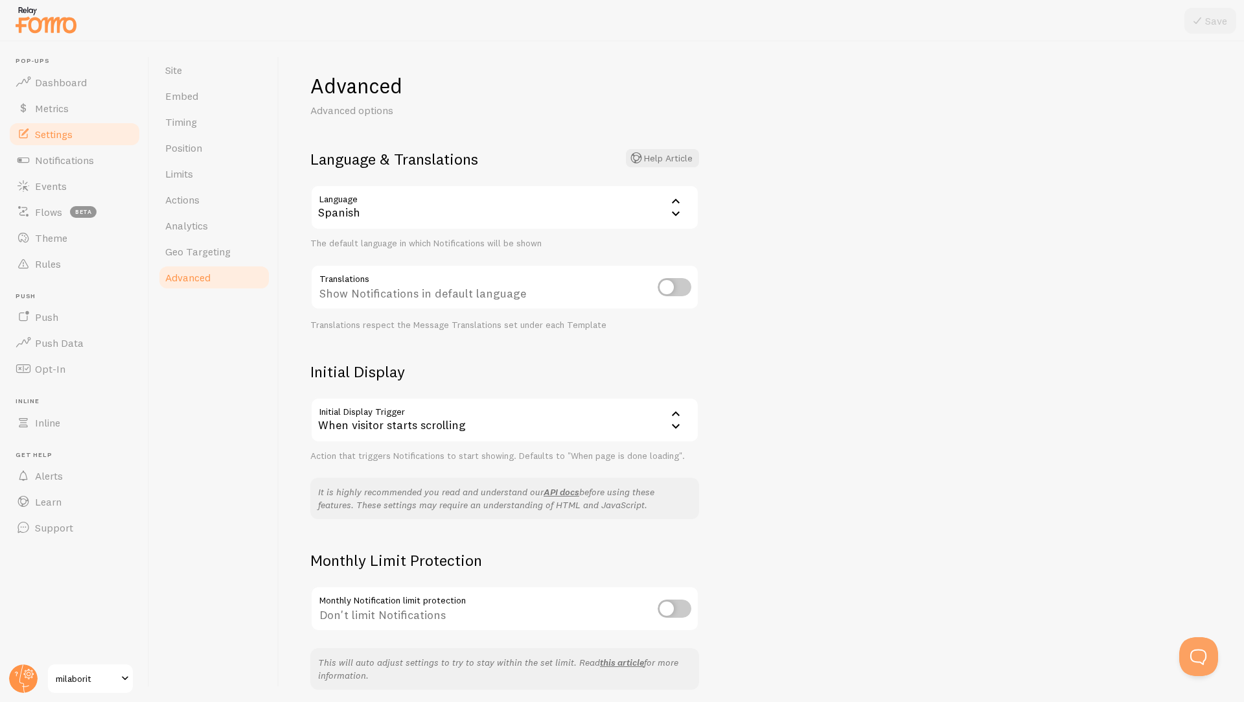
scroll to position [50, 0]
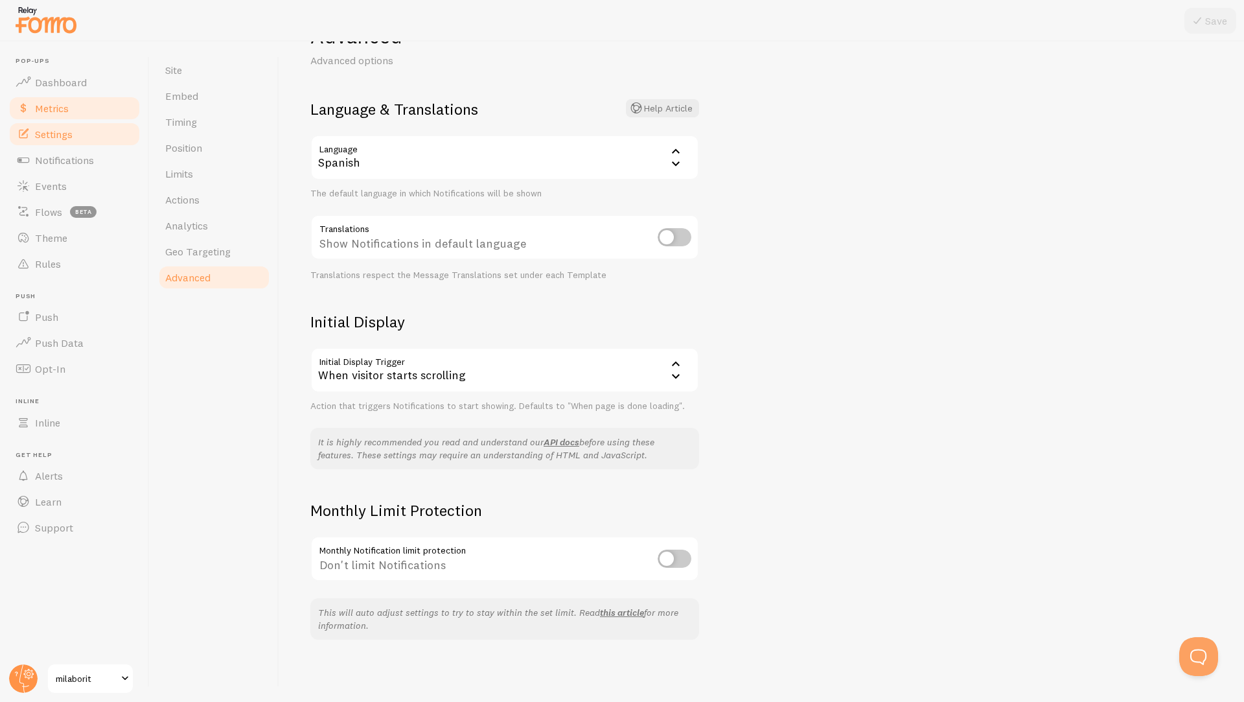
click at [57, 108] on span "Metrics" at bounding box center [52, 108] width 34 height 13
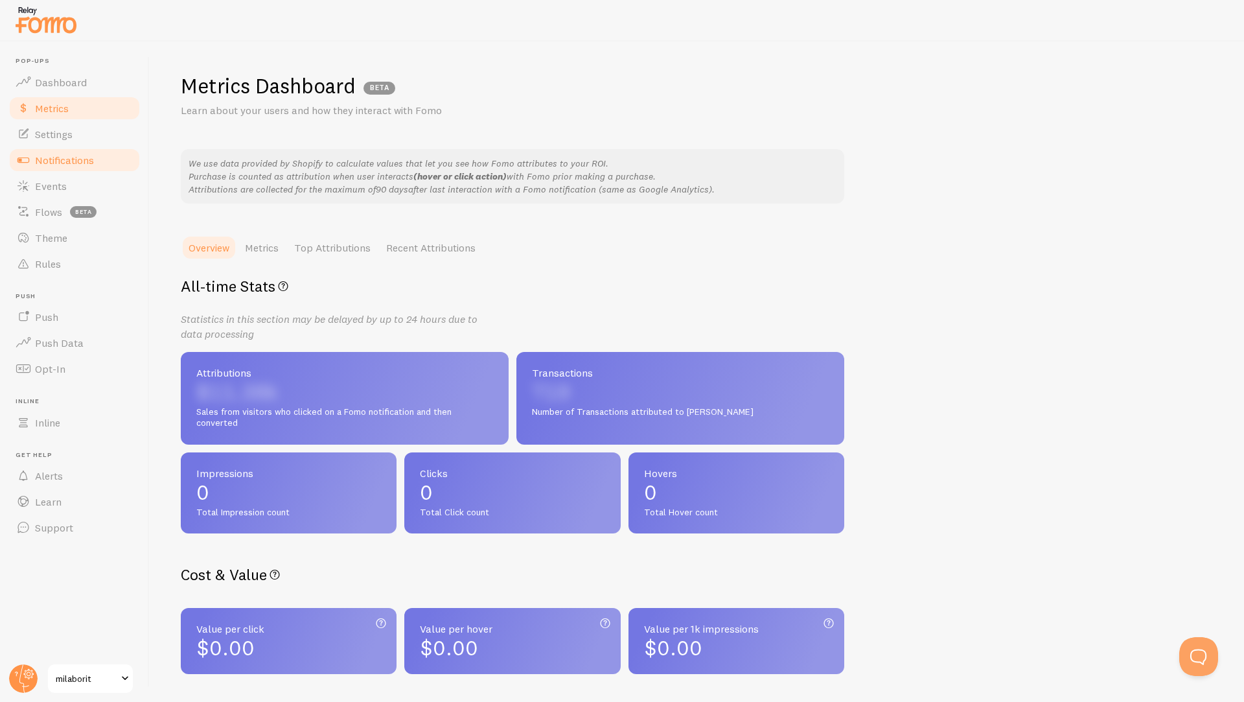
click at [43, 161] on span "Notifications" at bounding box center [64, 160] width 59 height 13
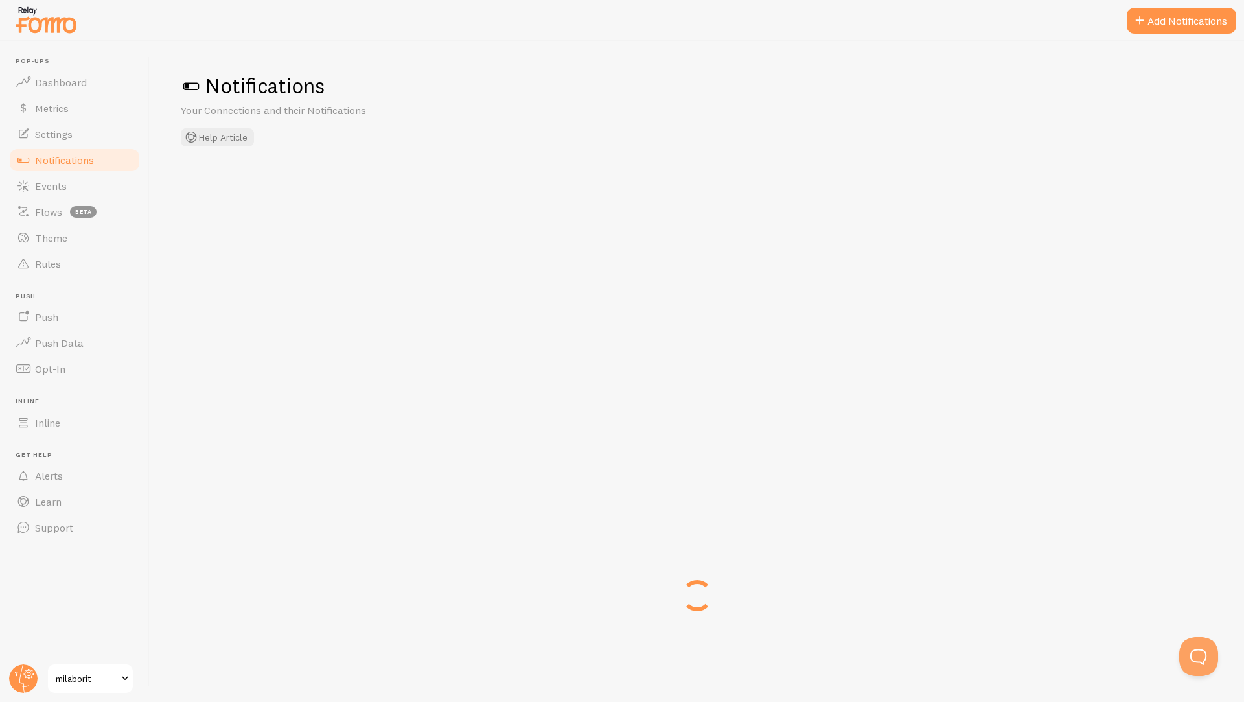
checkbox input "false"
checkbox input "true"
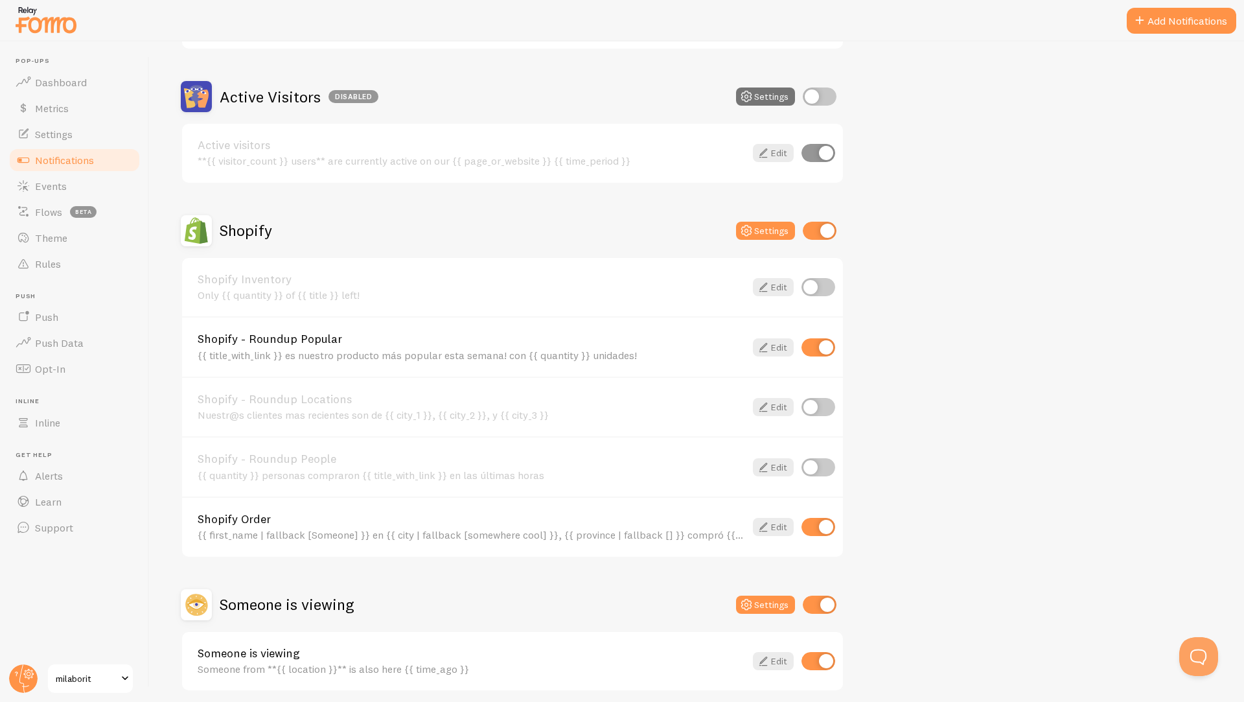
scroll to position [342, 0]
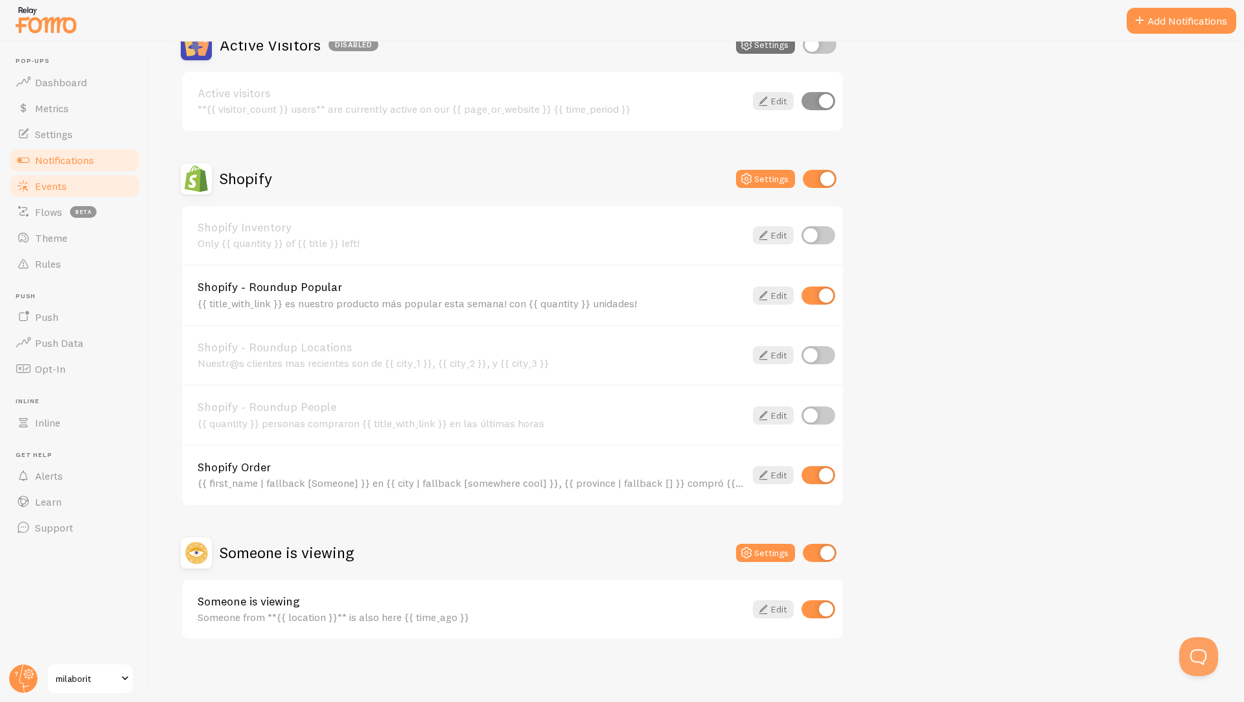
click at [69, 191] on link "Events" at bounding box center [75, 186] width 134 height 26
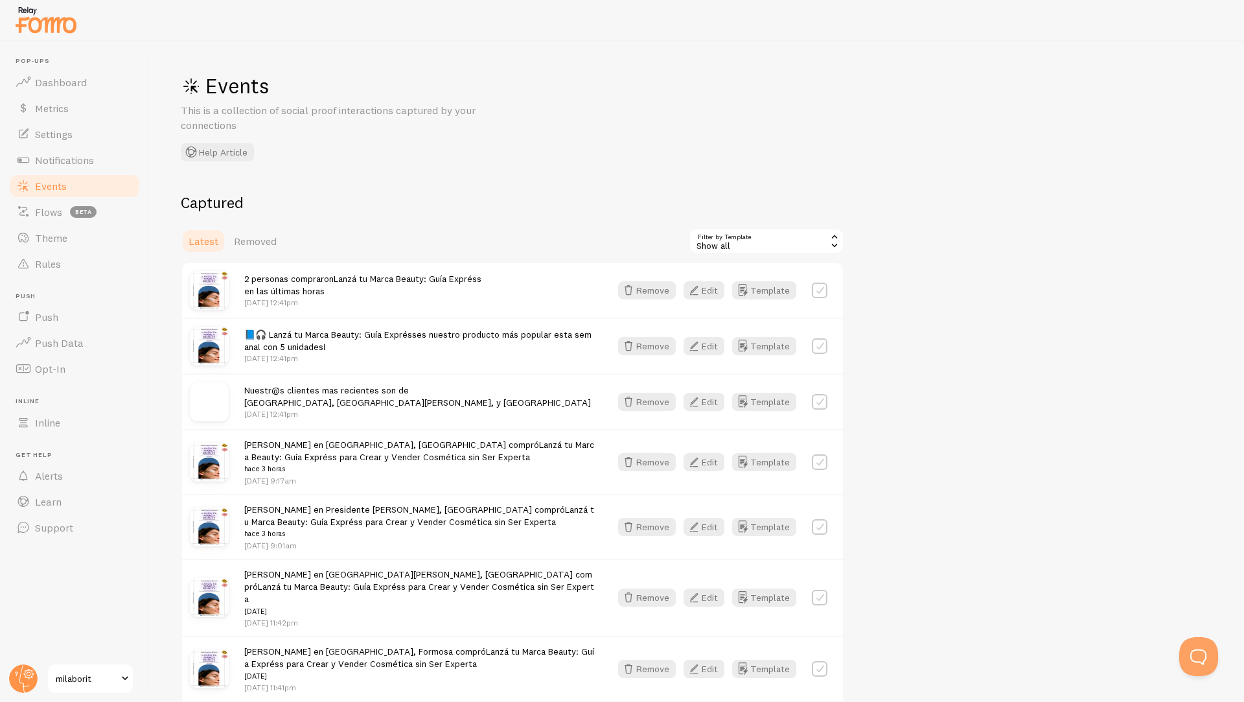
scroll to position [11, 0]
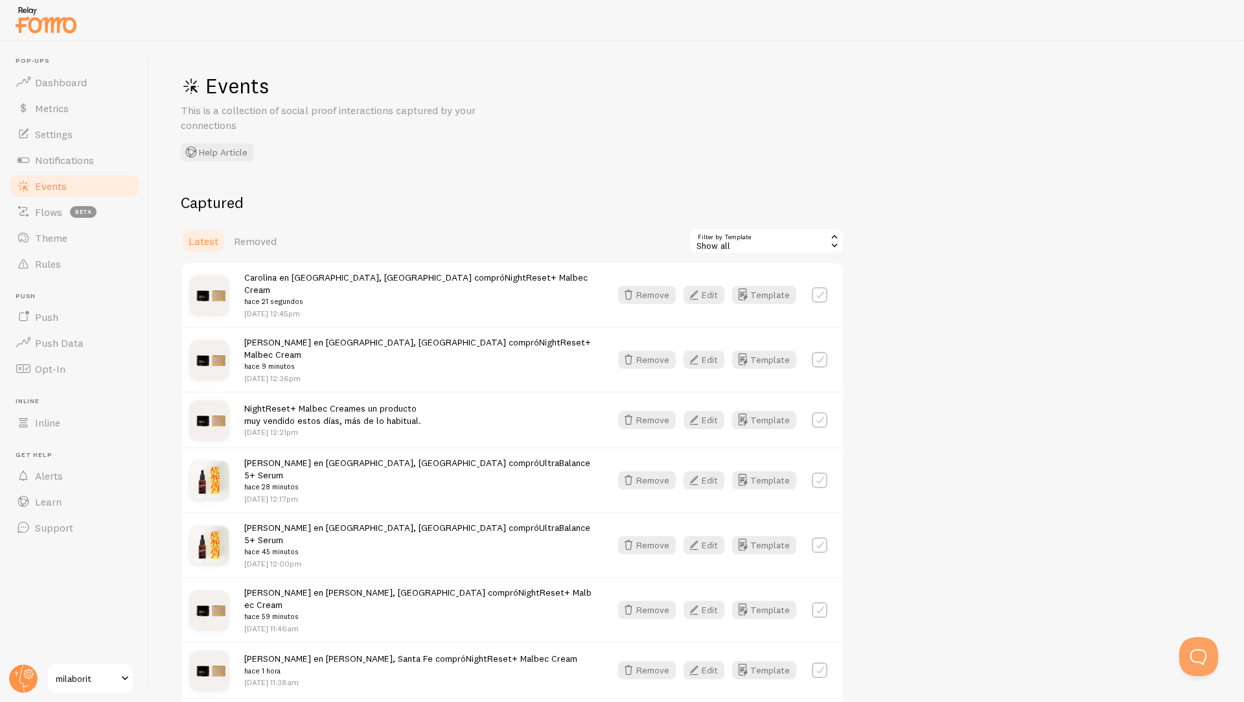
click at [80, 675] on span "milaborit" at bounding box center [87, 679] width 62 height 16
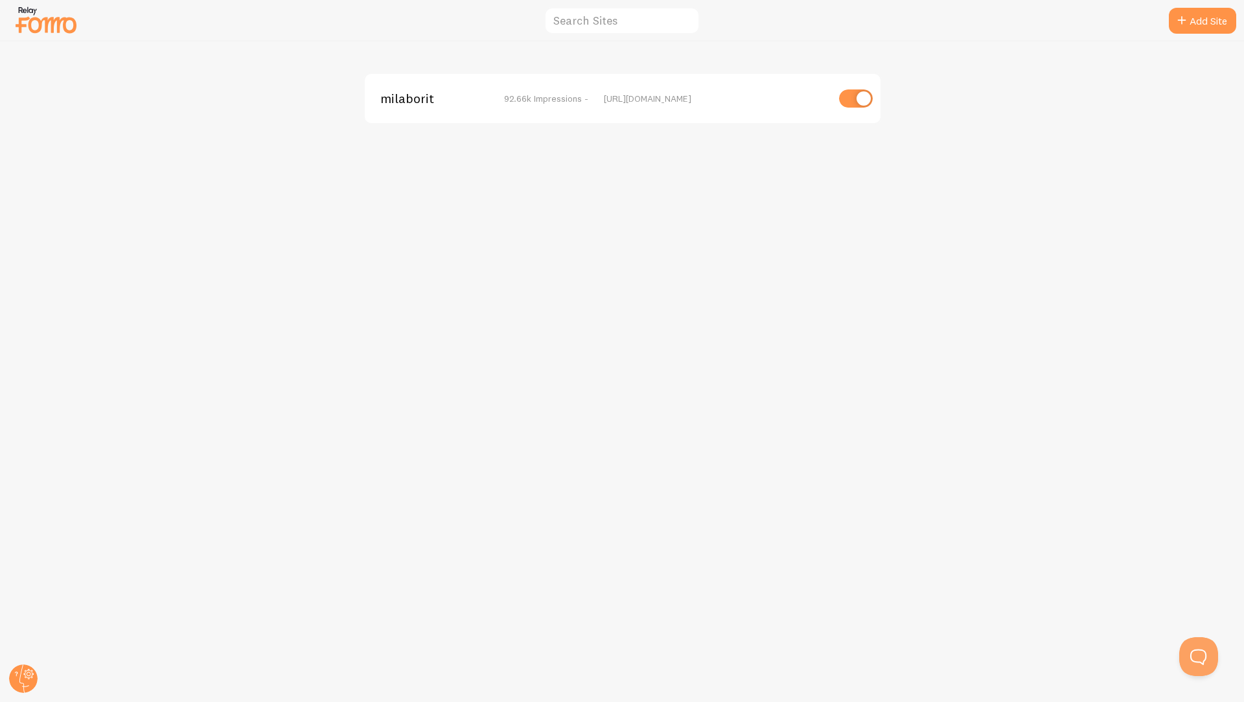
click at [54, 21] on img at bounding box center [46, 19] width 65 height 33
